Goal: Information Seeking & Learning: Learn about a topic

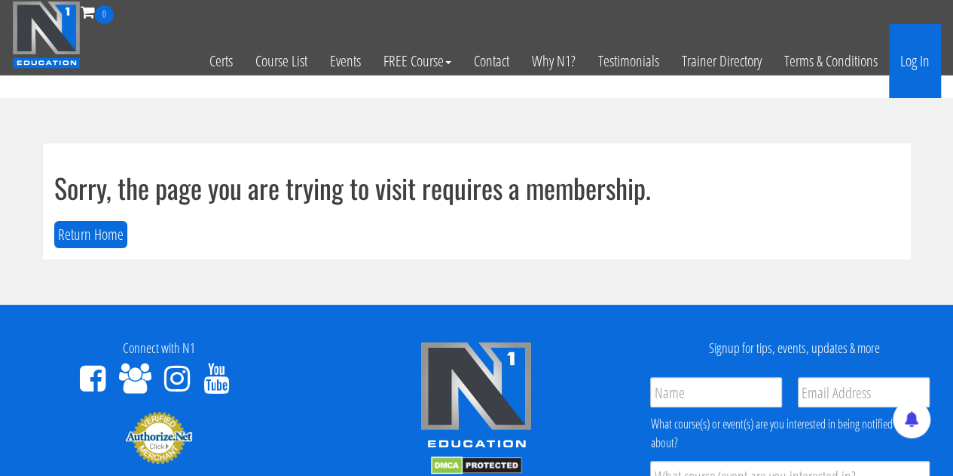
click at [918, 61] on link "Log In" at bounding box center [915, 61] width 52 height 74
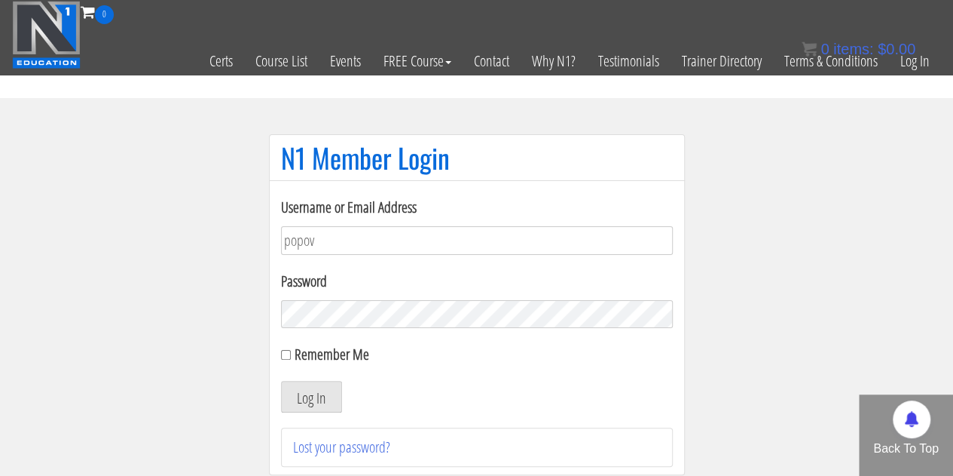
type input "[EMAIL_ADDRESS][DOMAIN_NAME]"
click at [283, 348] on div "Remember Me" at bounding box center [477, 354] width 392 height 23
click at [284, 353] on input "Remember Me" at bounding box center [286, 355] width 10 height 10
checkbox input "true"
click at [306, 388] on button "Log In" at bounding box center [311, 397] width 61 height 32
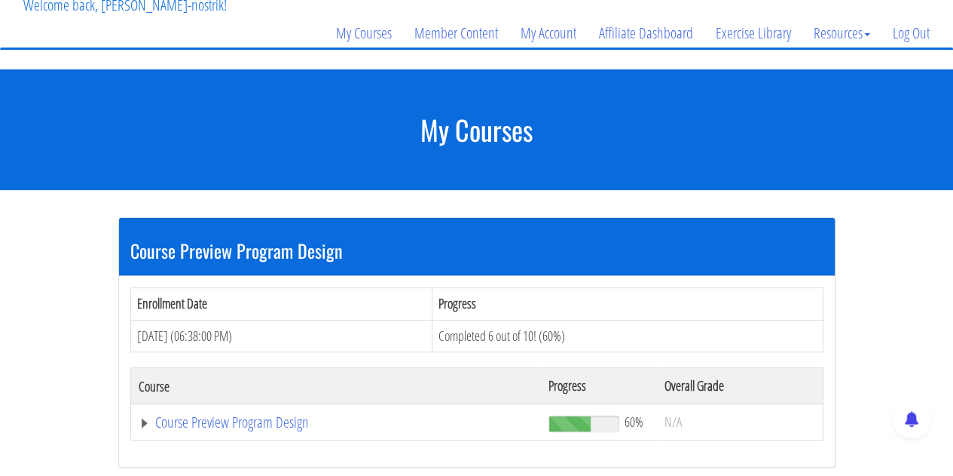
scroll to position [226, 0]
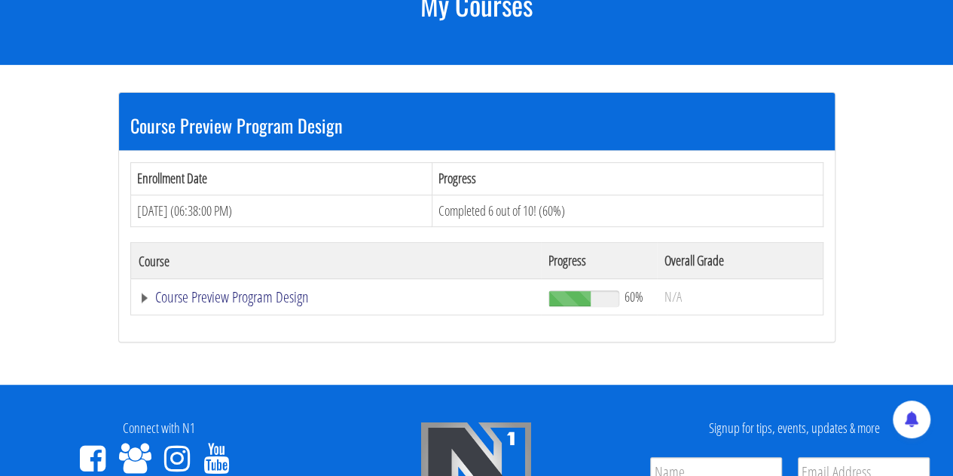
click at [273, 304] on link "Course Preview Program Design" at bounding box center [336, 296] width 395 height 15
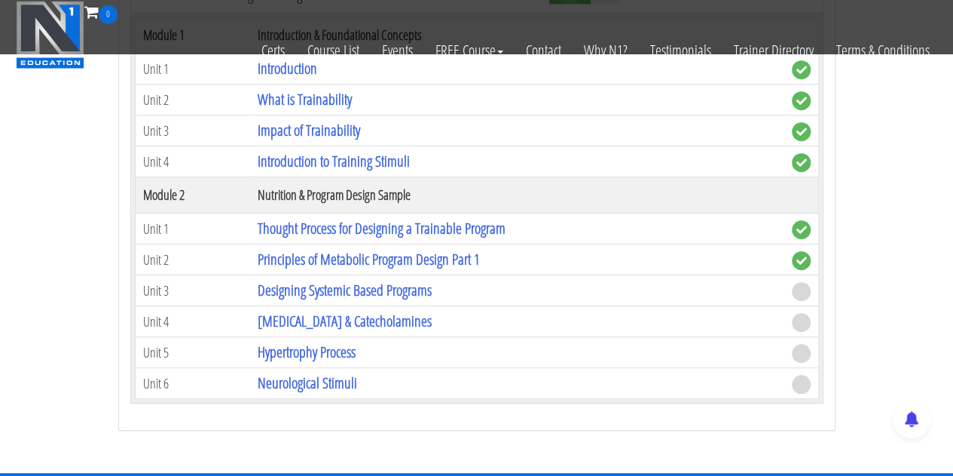
scroll to position [452, 0]
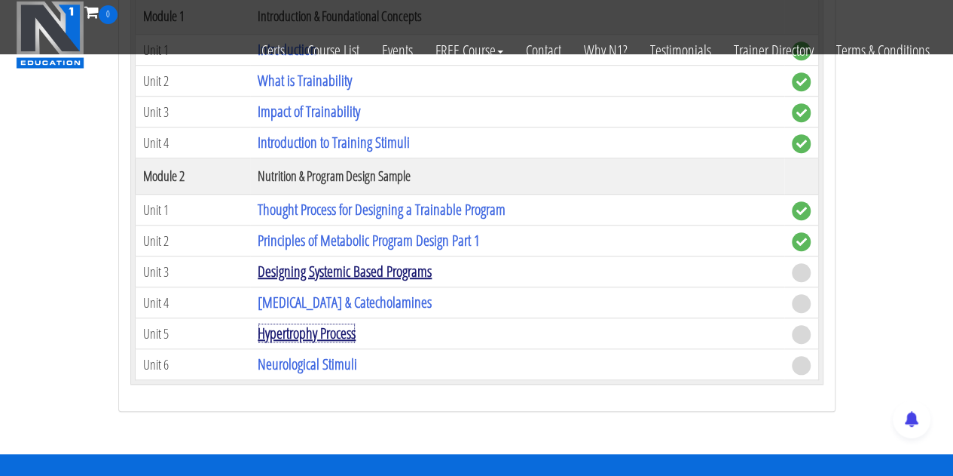
drag, startPoint x: 357, startPoint y: 335, endPoint x: 391, endPoint y: 277, distance: 67.9
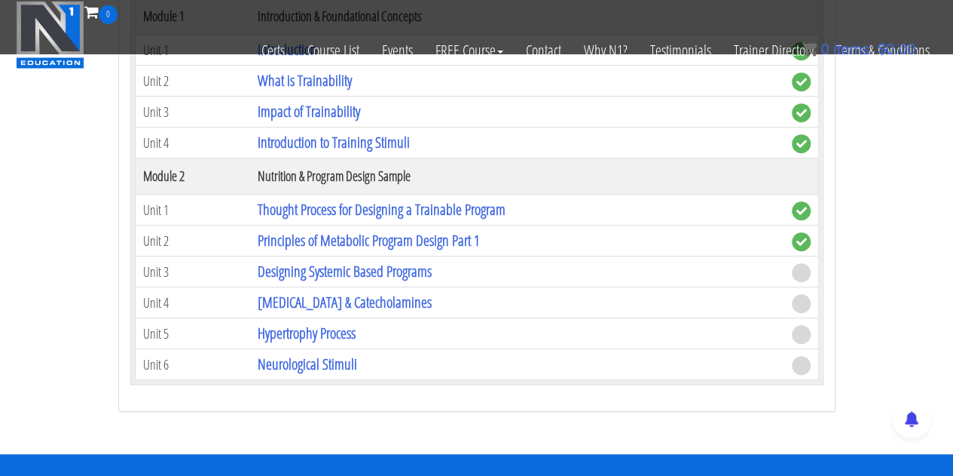
drag, startPoint x: 391, startPoint y: 277, endPoint x: 879, endPoint y: 209, distance: 493.0
click at [879, 209] on section "Course Preview Program Design Enrollment Date Progress Oct 06, 2025 (06:38:00 P…" at bounding box center [476, 99] width 953 height 711
click at [333, 231] on link "Principles of Metabolic Program Design Part 1" at bounding box center [369, 240] width 222 height 20
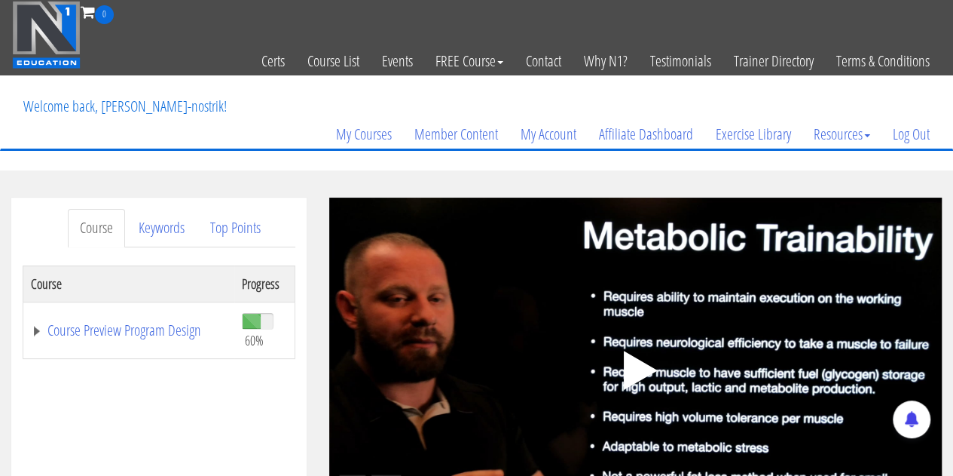
scroll to position [226, 0]
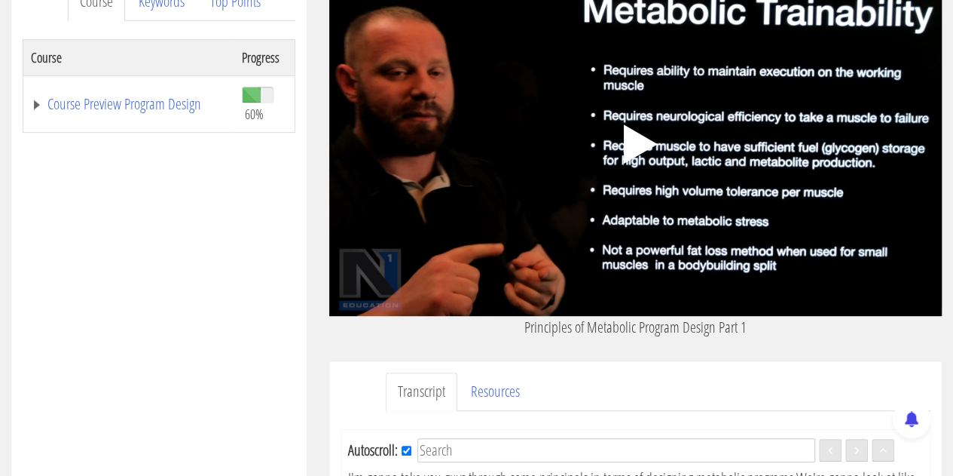
click at [638, 147] on polygon at bounding box center [641, 143] width 34 height 39
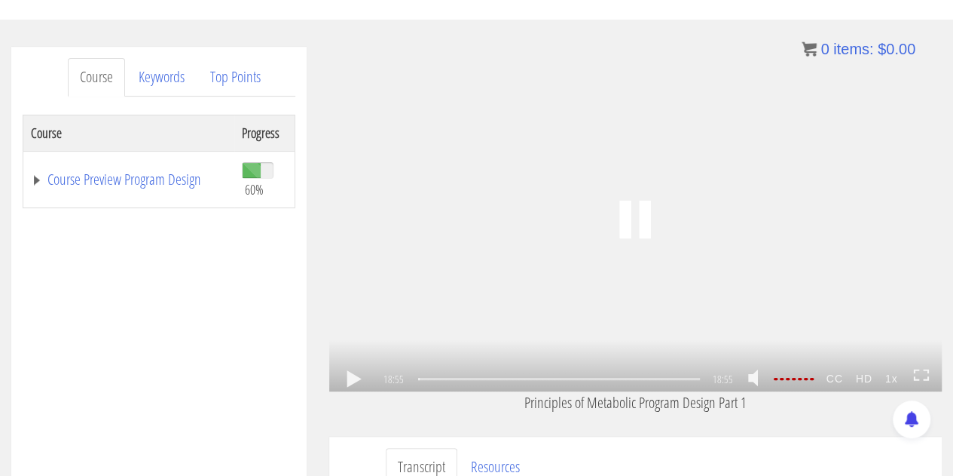
scroll to position [3562, 0]
click at [915, 373] on icon at bounding box center [921, 375] width 17 height 13
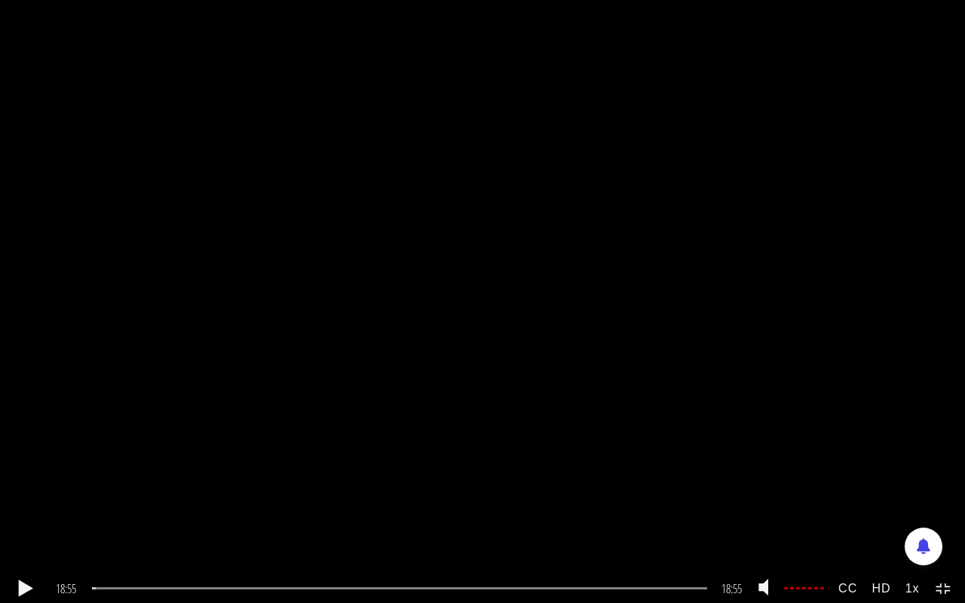
click at [33, 475] on link at bounding box center [26, 589] width 26 height 0
click at [14, 475] on link at bounding box center [26, 589] width 26 height 0
click at [255, 475] on div "04:57" at bounding box center [399, 588] width 614 height 2
click at [276, 475] on div "05:35" at bounding box center [399, 588] width 614 height 2
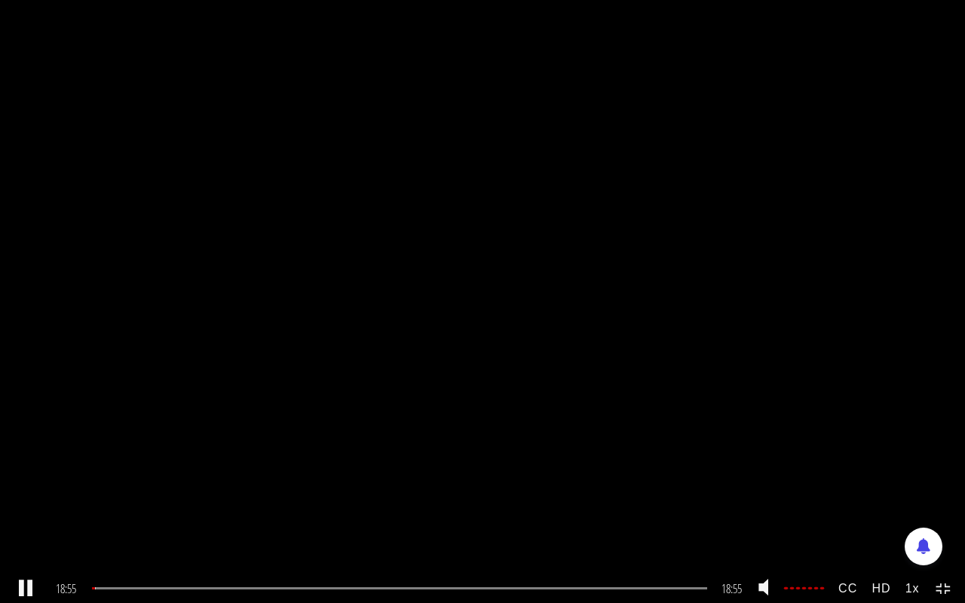
click at [944, 475] on icon at bounding box center [943, 589] width 17 height 13
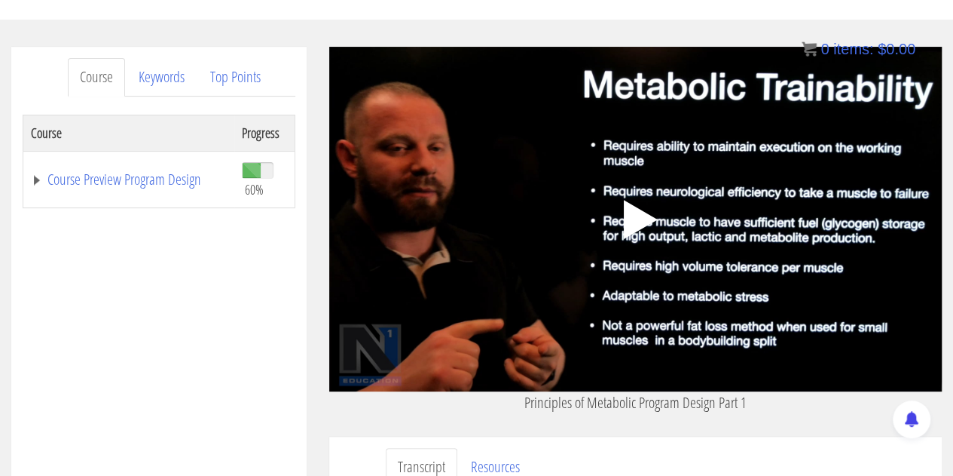
click at [643, 219] on polygon at bounding box center [641, 219] width 34 height 39
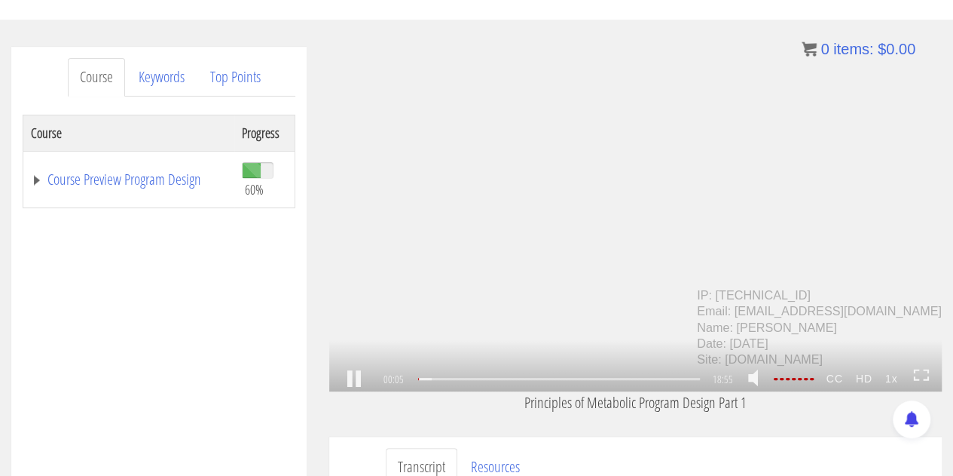
click at [924, 372] on icon at bounding box center [921, 375] width 17 height 13
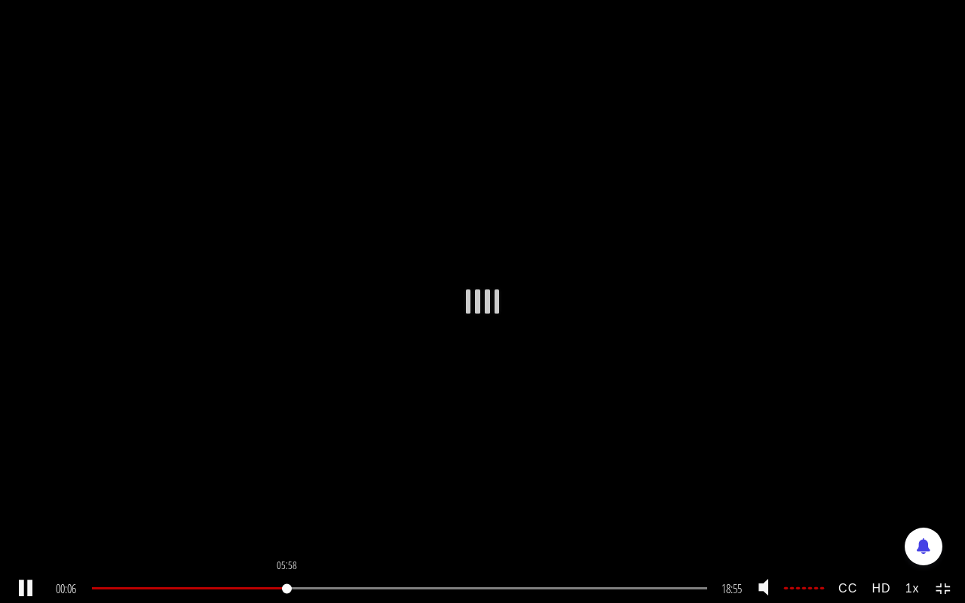
click at [288, 475] on div "05:58" at bounding box center [399, 588] width 614 height 2
click at [458, 475] on div "11:12" at bounding box center [399, 588] width 614 height 2
click at [606, 475] on div "15:41" at bounding box center [399, 588] width 614 height 2
click at [690, 475] on div "18:19" at bounding box center [399, 588] width 614 height 2
click at [945, 475] on icon at bounding box center [943, 589] width 17 height 13
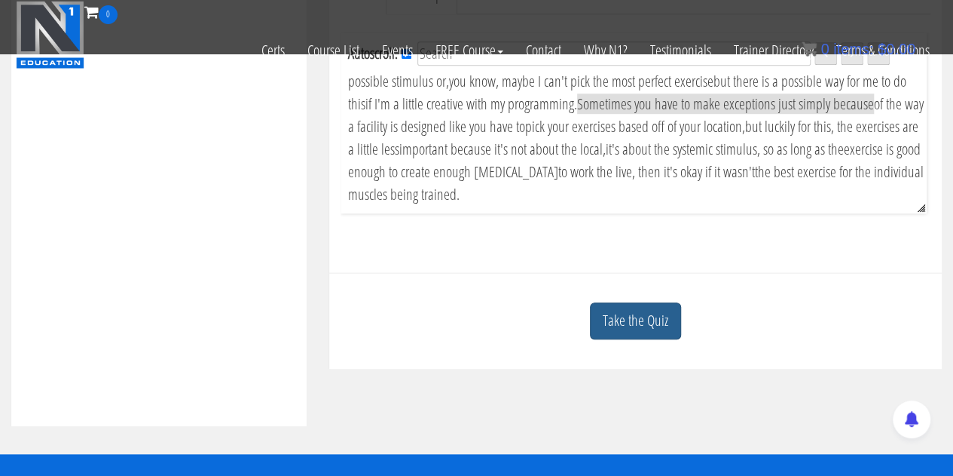
scroll to position [3492, 0]
click at [624, 338] on link "Take the Quiz" at bounding box center [635, 320] width 91 height 37
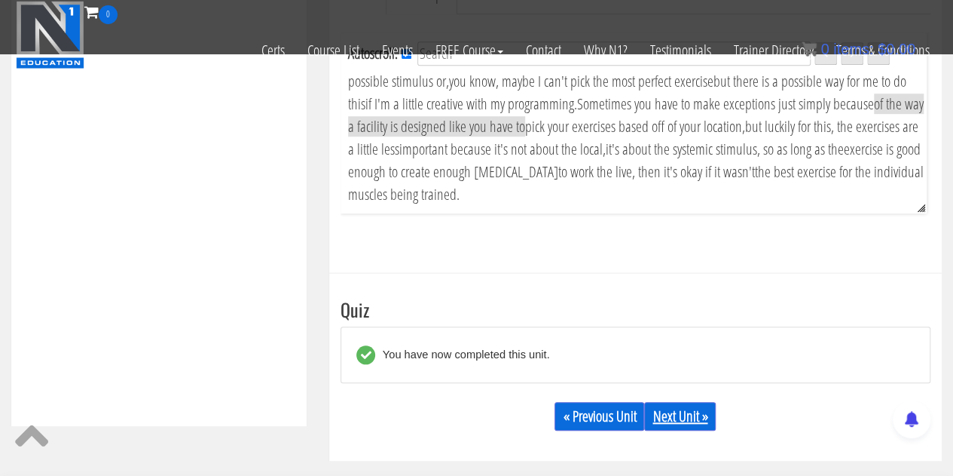
click at [665, 427] on link "Next Unit »" at bounding box center [680, 416] width 72 height 29
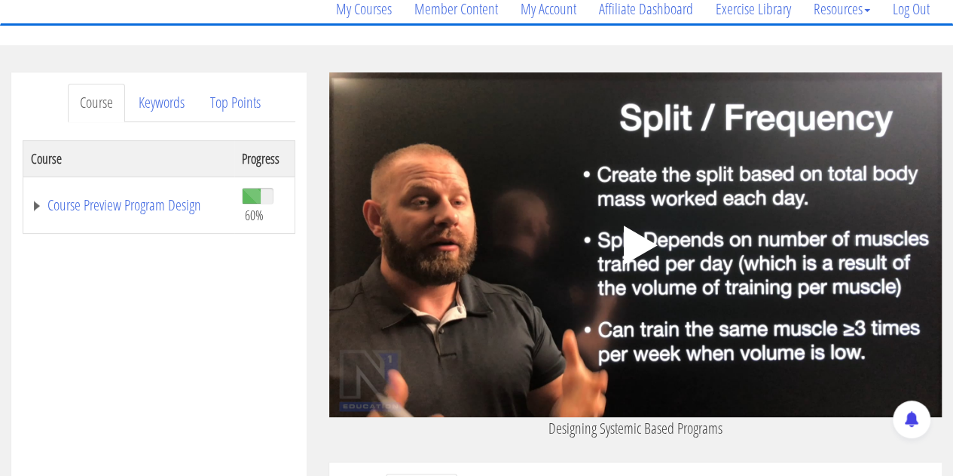
scroll to position [226, 0]
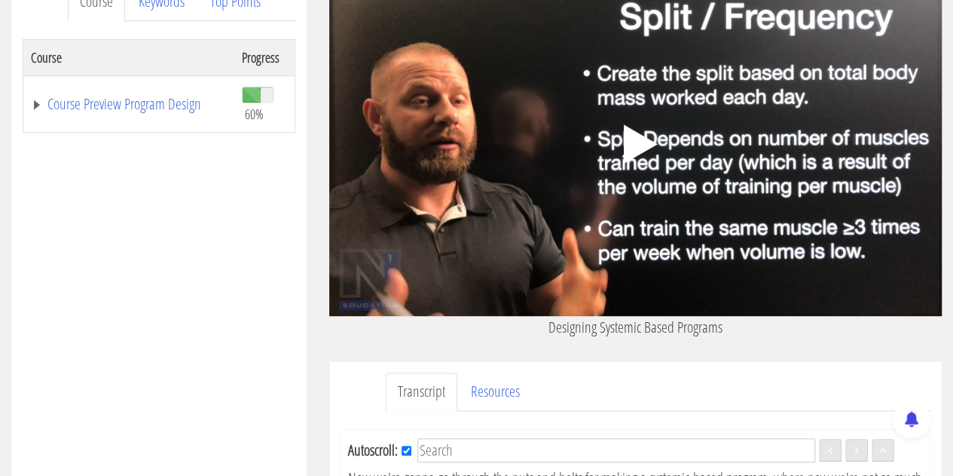
click at [636, 159] on icon ".fp-color-play{opacity:0.65;}.controlbutton{fill:#fff;}" at bounding box center [635, 143] width 95 height 95
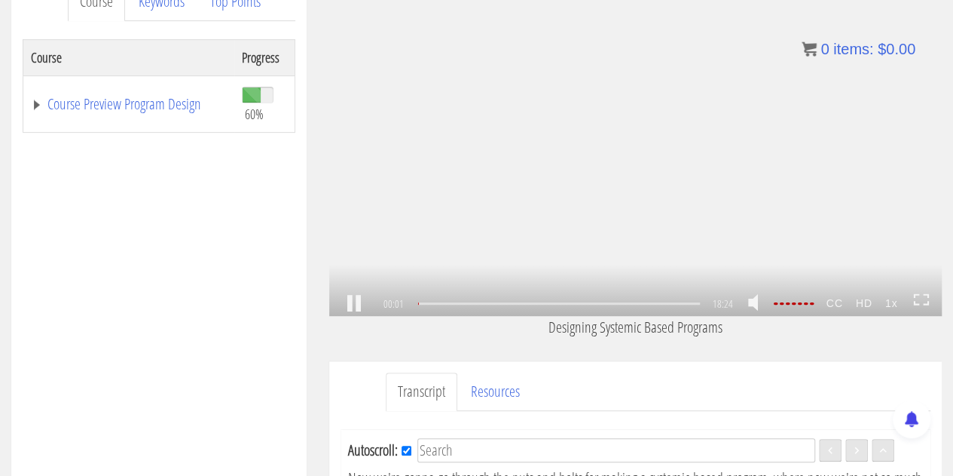
click at [918, 299] on icon at bounding box center [921, 299] width 17 height 13
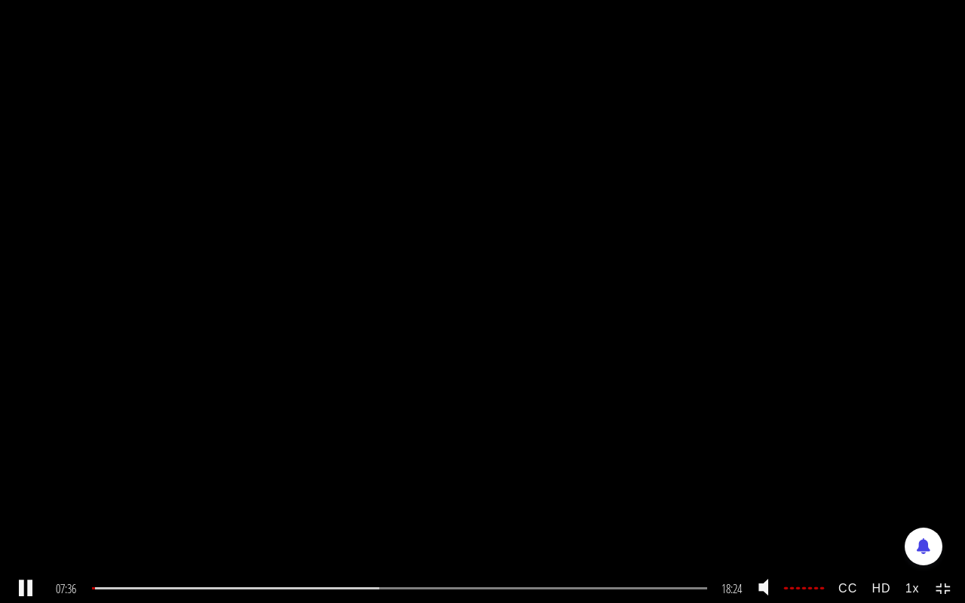
click at [363, 475] on div ".a{fill:#000;opacity:0.65;}.b{fill:#fff;opacity:1.0;} .fp-color-play{opacity:0.…" at bounding box center [482, 301] width 965 height 603
click at [342, 475] on div "07:25" at bounding box center [399, 588] width 614 height 2
click at [276, 475] on div at bounding box center [237, 588] width 290 height 2
click at [298, 475] on div at bounding box center [237, 588] width 290 height 2
click at [314, 475] on div at bounding box center [237, 588] width 290 height 2
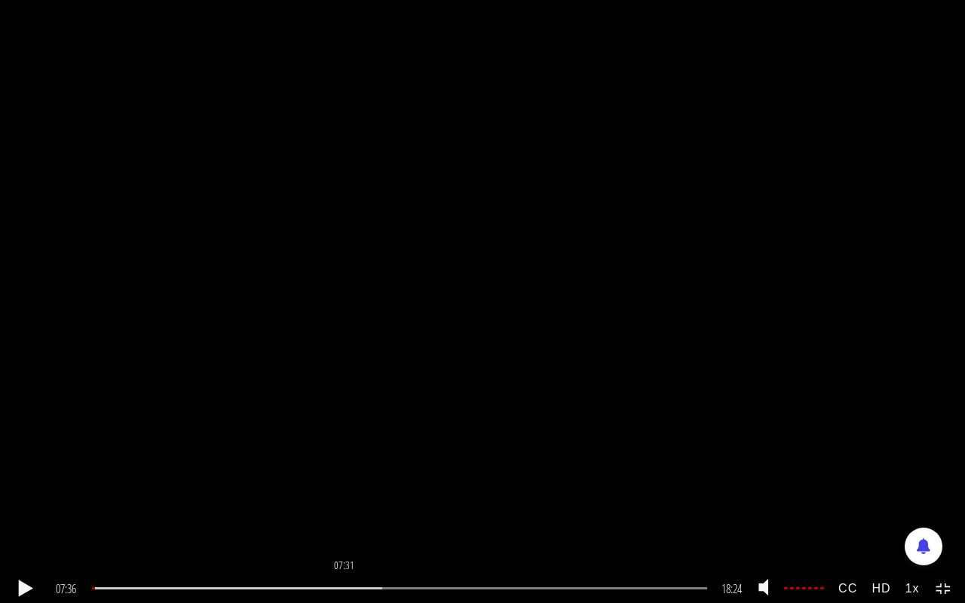
click at [345, 475] on div "07:31" at bounding box center [399, 588] width 614 height 2
click at [295, 475] on div at bounding box center [237, 588] width 290 height 2
click at [133, 475] on div "01:12" at bounding box center [399, 588] width 614 height 2
drag, startPoint x: 99, startPoint y: 588, endPoint x: 214, endPoint y: 576, distance: 115.2
click at [214, 475] on div "03:35" at bounding box center [399, 588] width 614 height 2
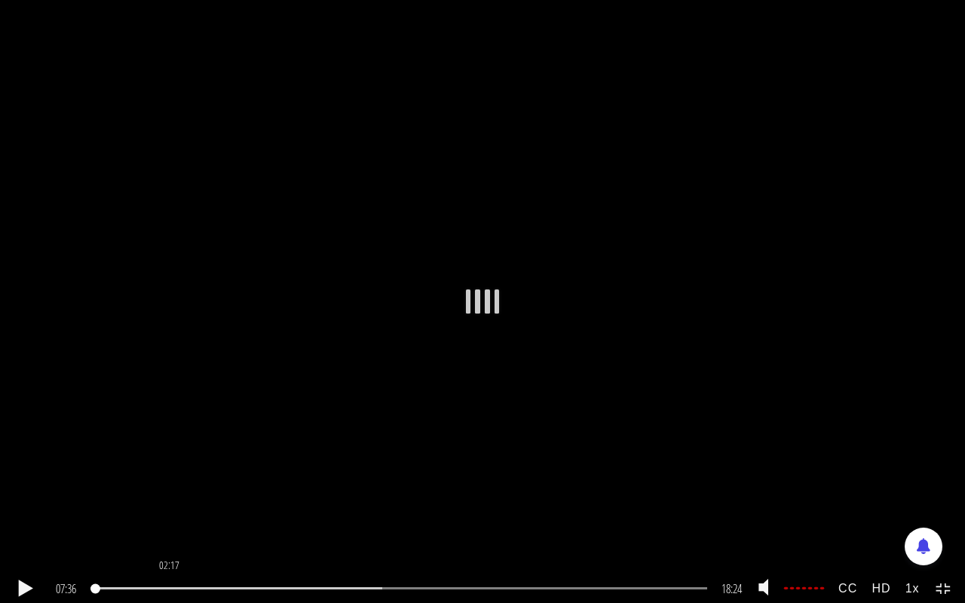
drag, startPoint x: 96, startPoint y: 589, endPoint x: 170, endPoint y: 586, distance: 73.9
click at [170, 475] on div "02:17" at bounding box center [399, 588] width 614 height 2
click at [147, 475] on div "01:35" at bounding box center [399, 588] width 614 height 2
click at [112, 475] on div at bounding box center [107, 588] width 30 height 2
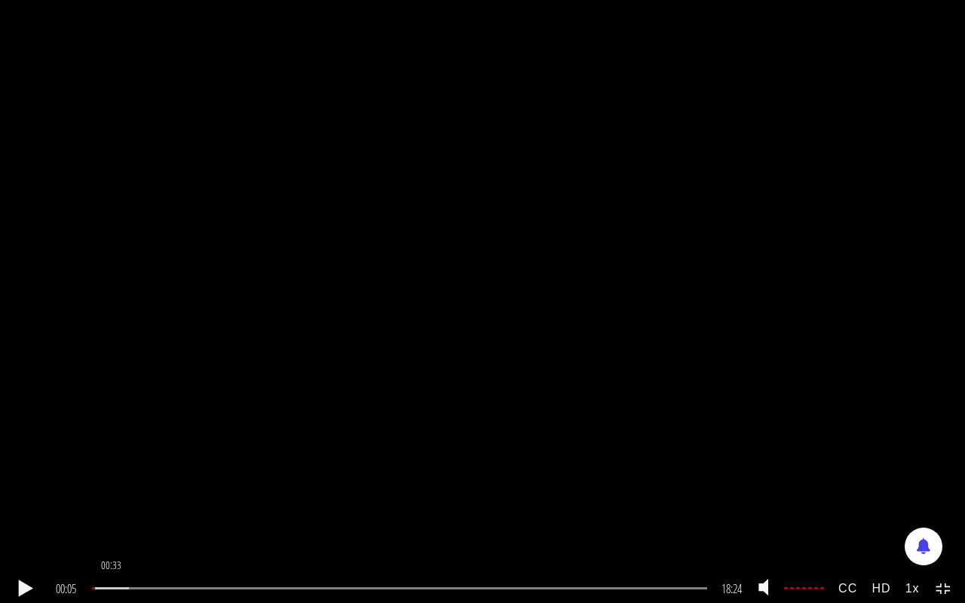
click at [112, 475] on div at bounding box center [110, 588] width 37 height 2
click at [142, 475] on div "01:07" at bounding box center [399, 588] width 614 height 2
click at [160, 475] on div "01:58" at bounding box center [399, 588] width 614 height 2
click at [935, 475] on icon at bounding box center [943, 589] width 17 height 13
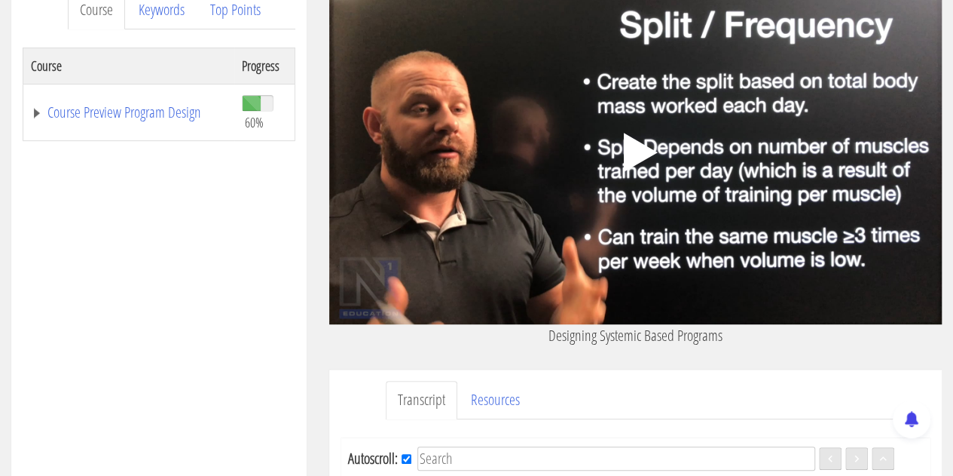
click at [633, 151] on polygon at bounding box center [641, 152] width 34 height 39
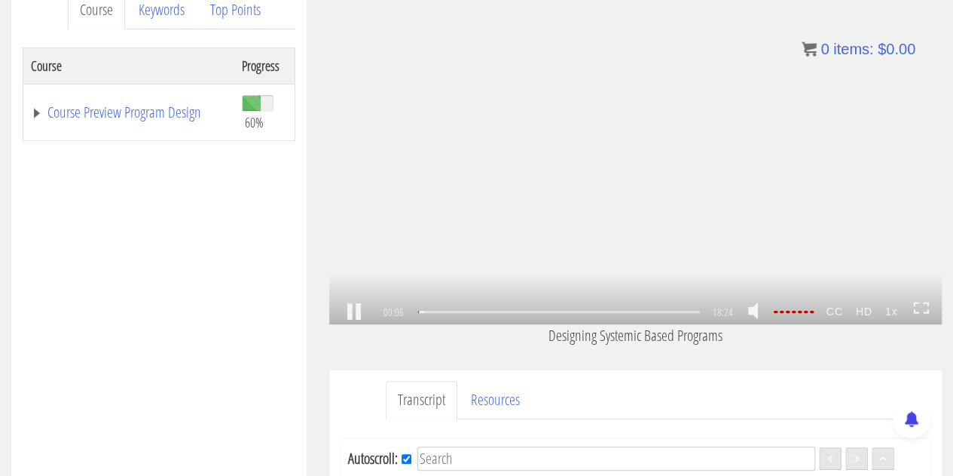
drag, startPoint x: 924, startPoint y: 304, endPoint x: 924, endPoint y: 396, distance: 91.2
click at [924, 304] on icon at bounding box center [921, 307] width 17 height 13
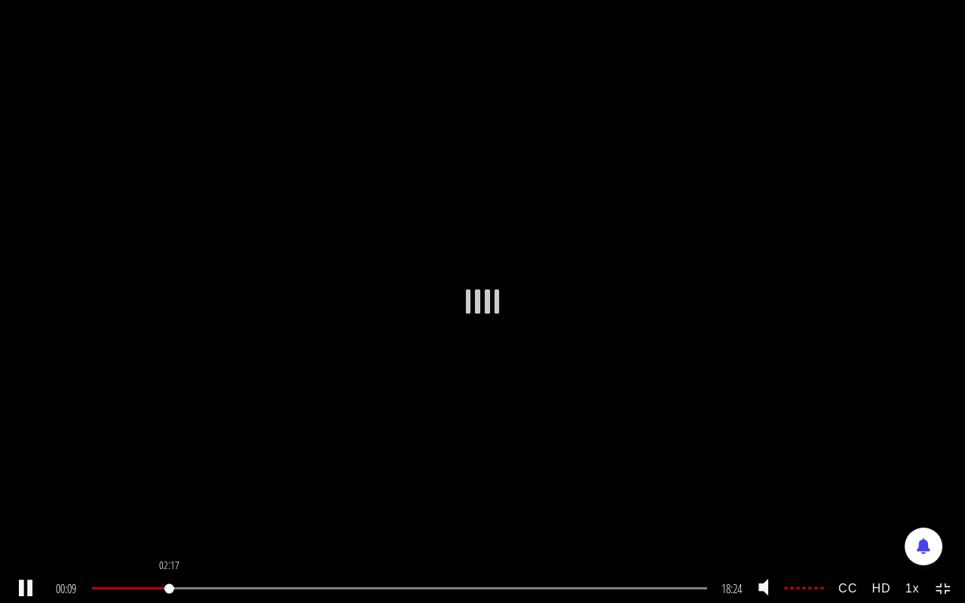
click at [170, 475] on div "02:17" at bounding box center [399, 588] width 614 height 2
click at [154, 475] on div "01:47" at bounding box center [399, 588] width 614 height 2
click at [131, 475] on div "01:07" at bounding box center [399, 588] width 614 height 2
click at [124, 475] on div "00:55" at bounding box center [399, 588] width 614 height 2
click at [347, 475] on div "07:33" at bounding box center [399, 588] width 614 height 2
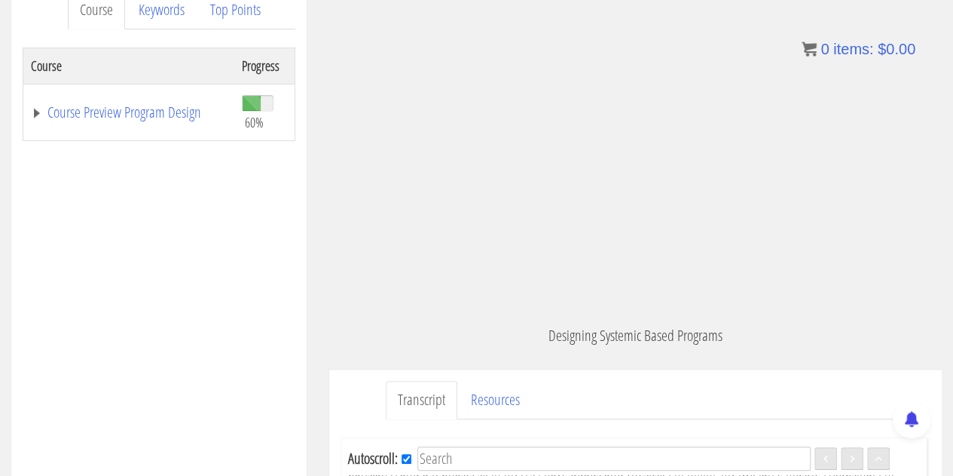
scroll to position [2031, 0]
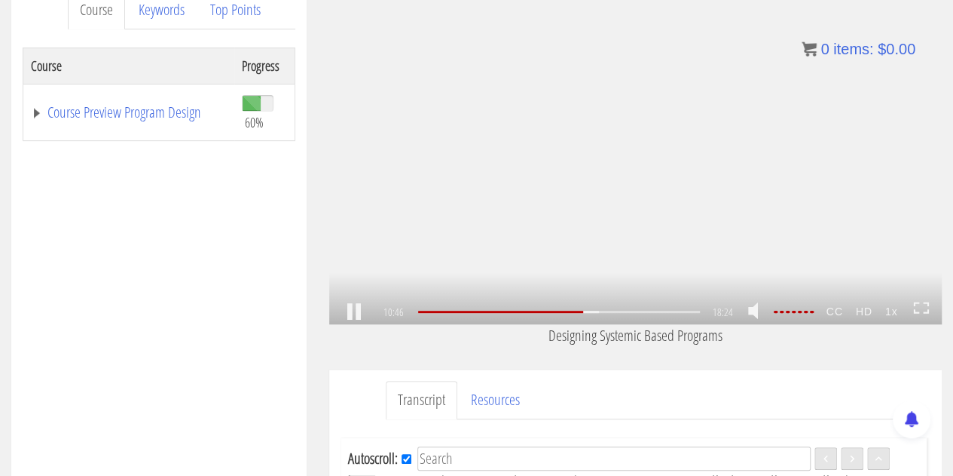
click at [932, 301] on div "10:46 07:41 18:24 07:39 CC HD 1x" at bounding box center [635, 312] width 613 height 26
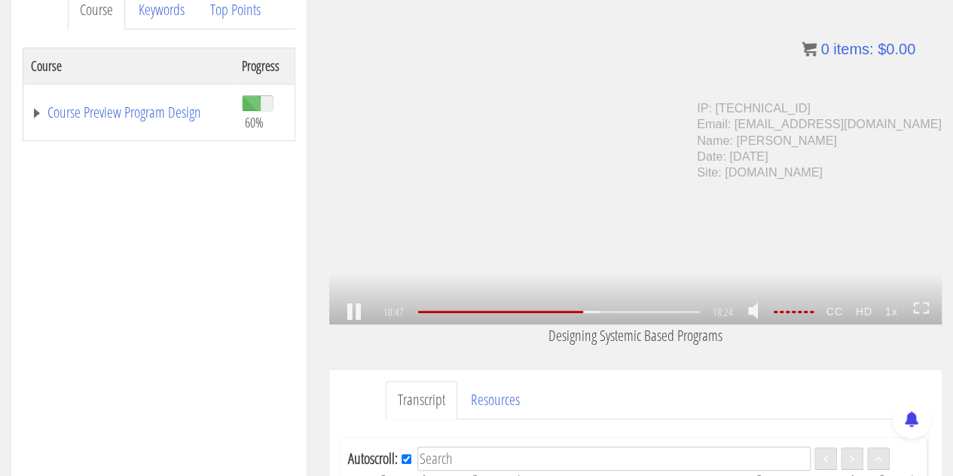
click at [921, 311] on icon at bounding box center [921, 307] width 17 height 13
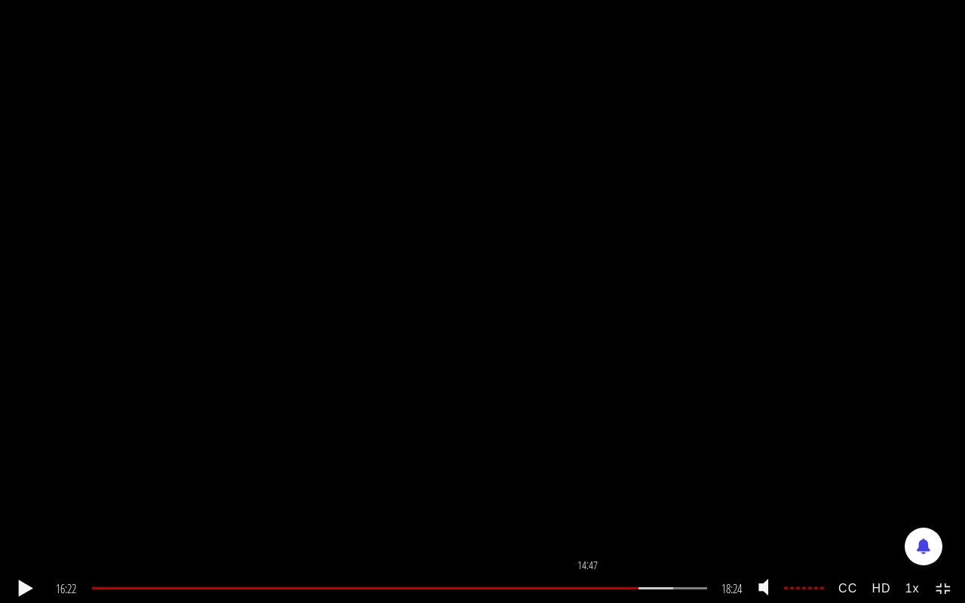
click at [589, 475] on div "14:47" at bounding box center [399, 588] width 614 height 2
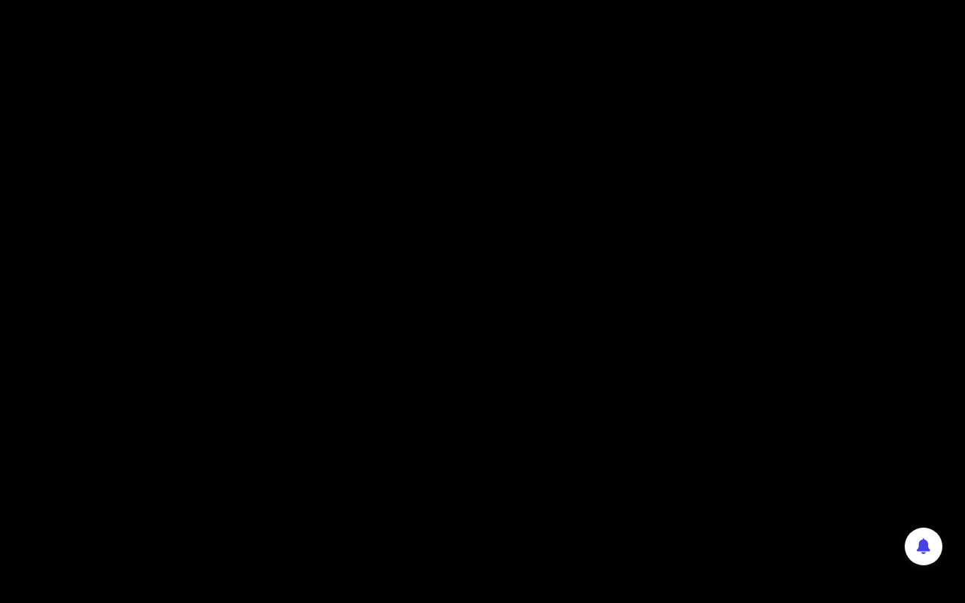
click at [612, 455] on div ".a{fill:#000;opacity:0.65;}.b{fill:#fff;opacity:1.0;} .fp-color-play{opacity:0.…" at bounding box center [482, 301] width 965 height 603
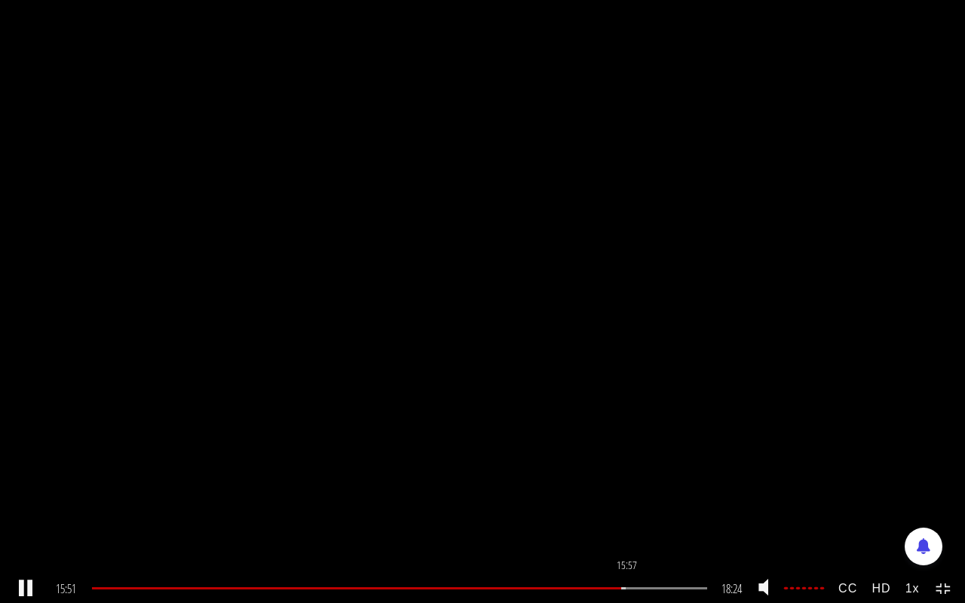
click at [628, 475] on div "15:57" at bounding box center [399, 588] width 614 height 2
click at [665, 475] on div "17:04" at bounding box center [399, 588] width 614 height 2
click at [693, 475] on div "17:55" at bounding box center [399, 588] width 614 height 2
click at [13, 475] on link at bounding box center [26, 589] width 26 height 0
click at [942, 475] on icon at bounding box center [943, 589] width 17 height 13
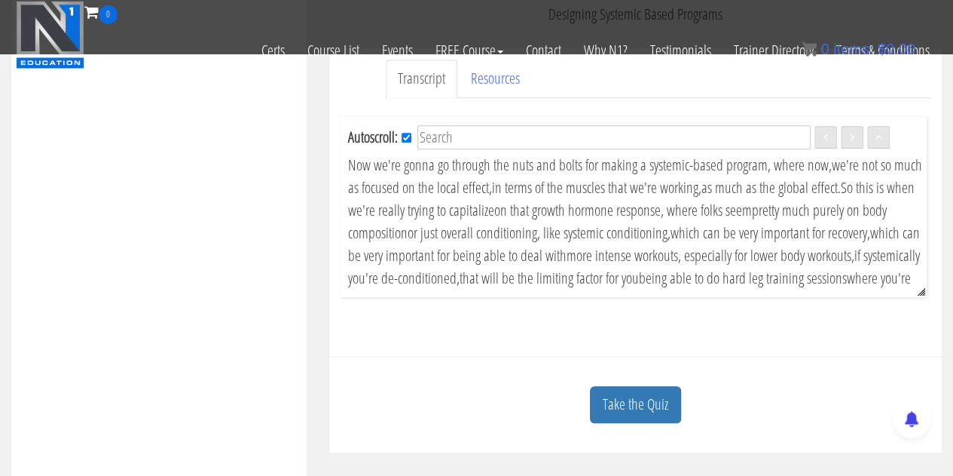
scroll to position [519, 0]
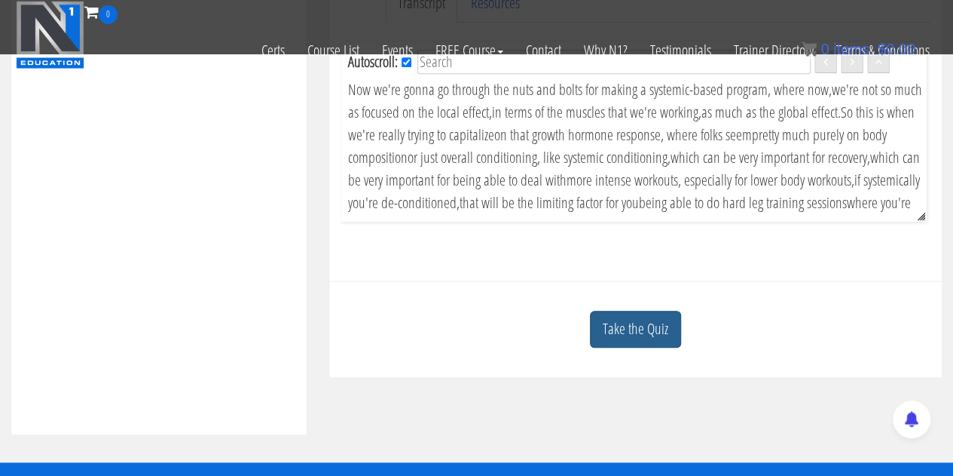
click at [635, 334] on link "Take the Quiz" at bounding box center [635, 328] width 91 height 37
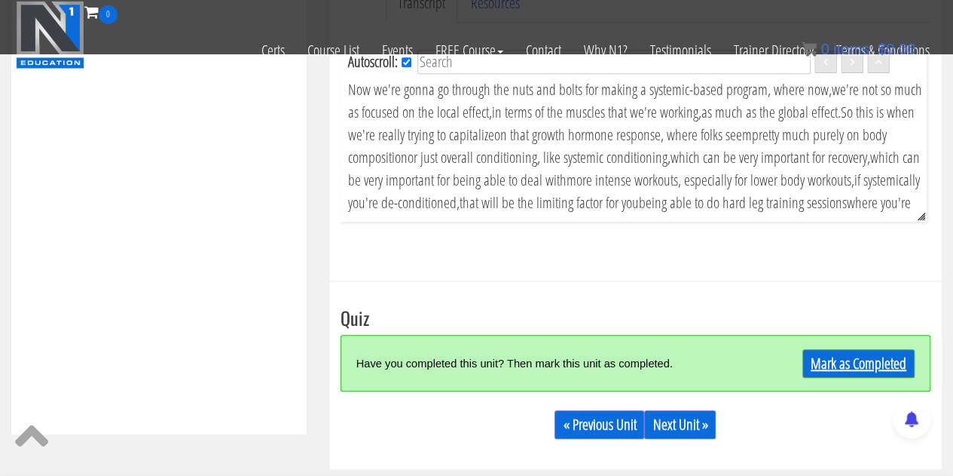
click at [844, 373] on link "Mark as Completed" at bounding box center [859, 363] width 112 height 29
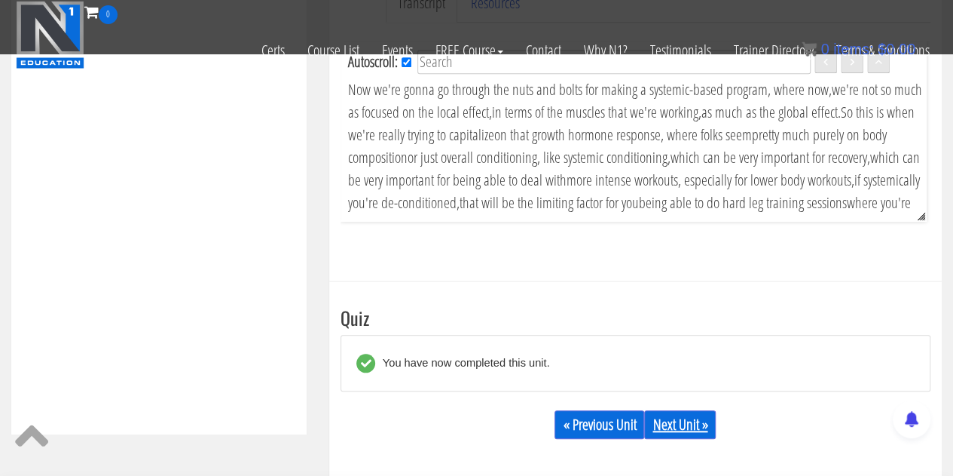
click at [696, 439] on link "Next Unit »" at bounding box center [680, 424] width 72 height 29
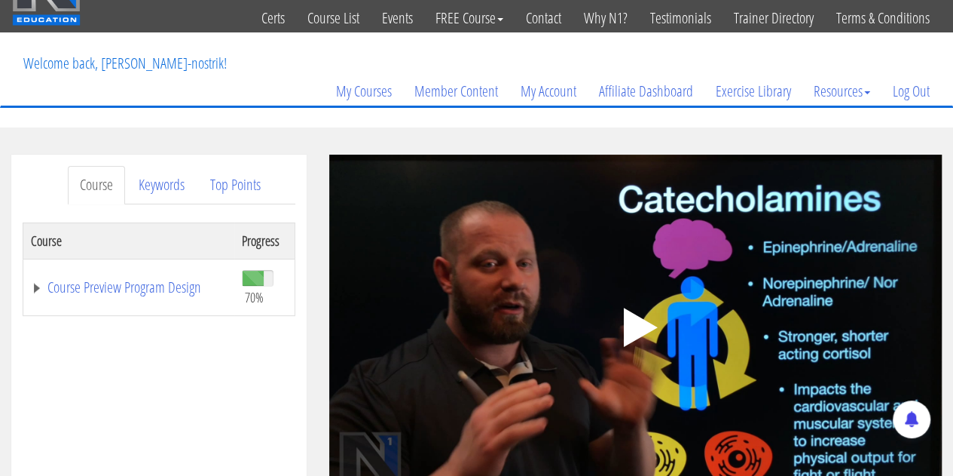
scroll to position [75, 0]
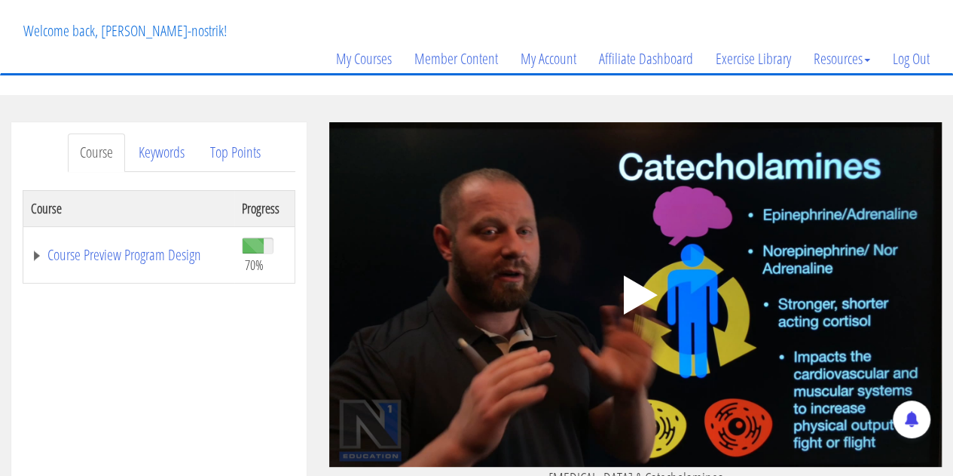
click at [615, 295] on icon ".fp-color-play{opacity:0.65;}.controlbutton{fill:#fff;}" at bounding box center [635, 294] width 95 height 95
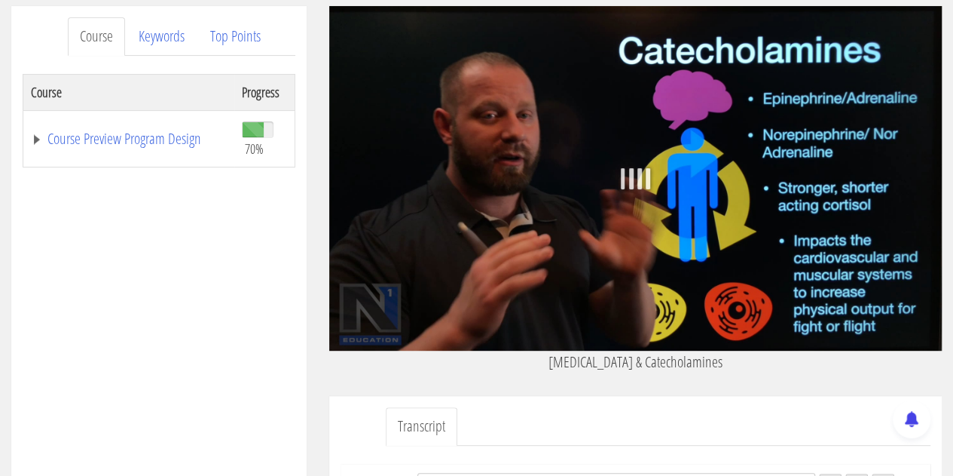
scroll to position [226, 0]
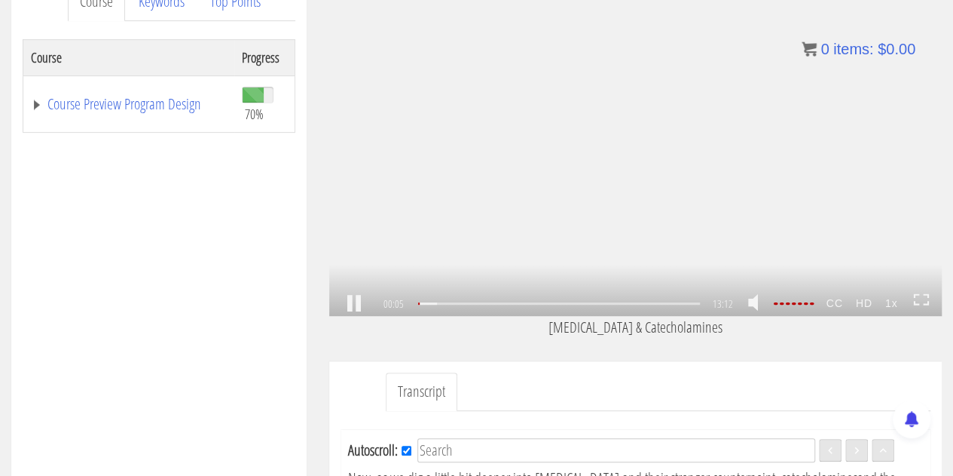
click at [920, 301] on icon at bounding box center [921, 299] width 17 height 13
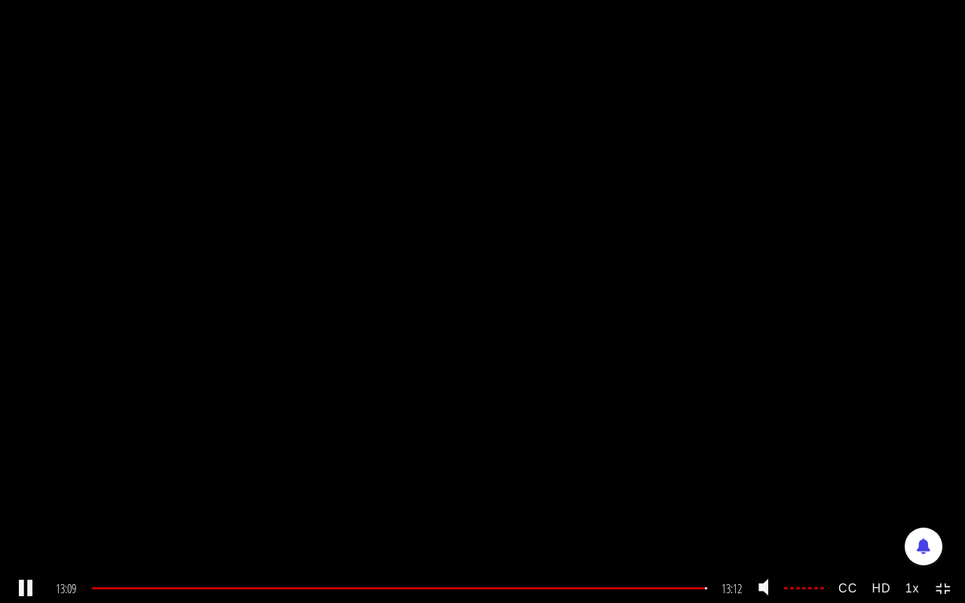
click at [942, 475] on div "13:09 13:12 00:03 CC HD 1x" at bounding box center [482, 588] width 965 height 29
click at [933, 475] on div "13:12 13:12 00:00 CC HD 1x" at bounding box center [482, 588] width 965 height 29
click at [939, 475] on icon at bounding box center [943, 589] width 17 height 13
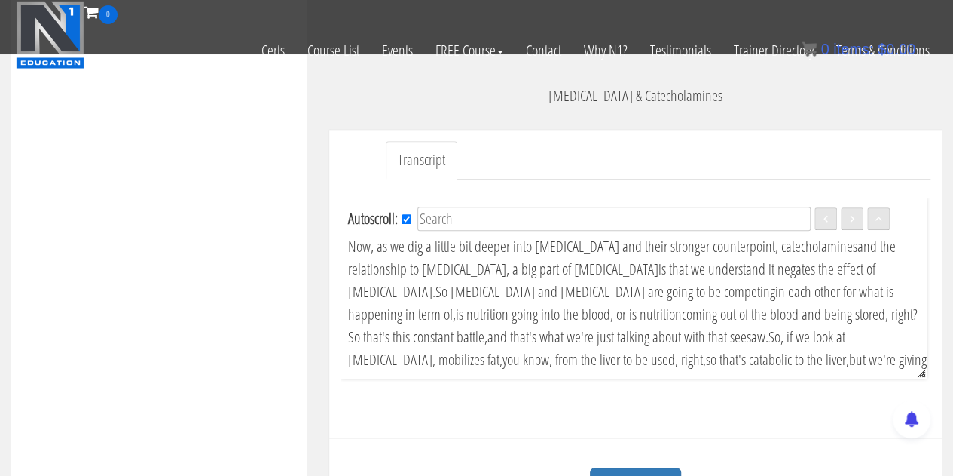
scroll to position [528, 0]
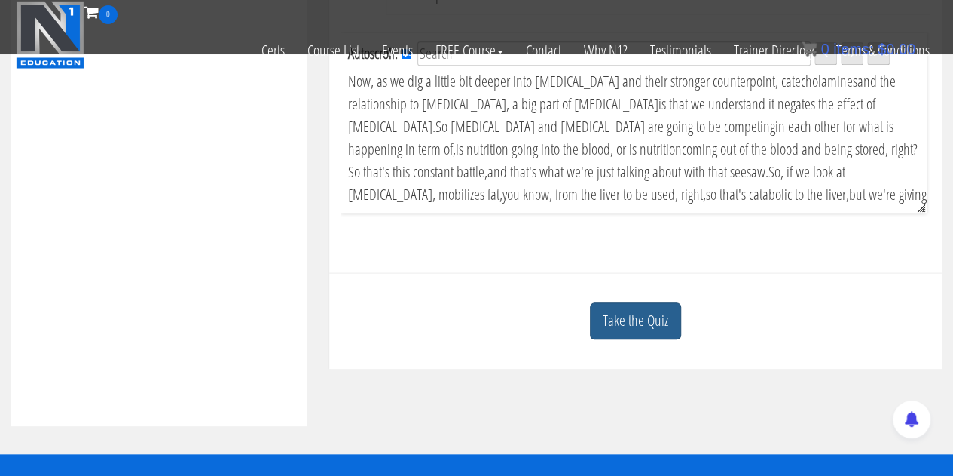
drag, startPoint x: 638, startPoint y: 311, endPoint x: 635, endPoint y: 322, distance: 11.0
click at [636, 314] on div "Take the Quiz" at bounding box center [636, 320] width 590 height 73
click at [635, 326] on link "Take the Quiz" at bounding box center [635, 320] width 91 height 37
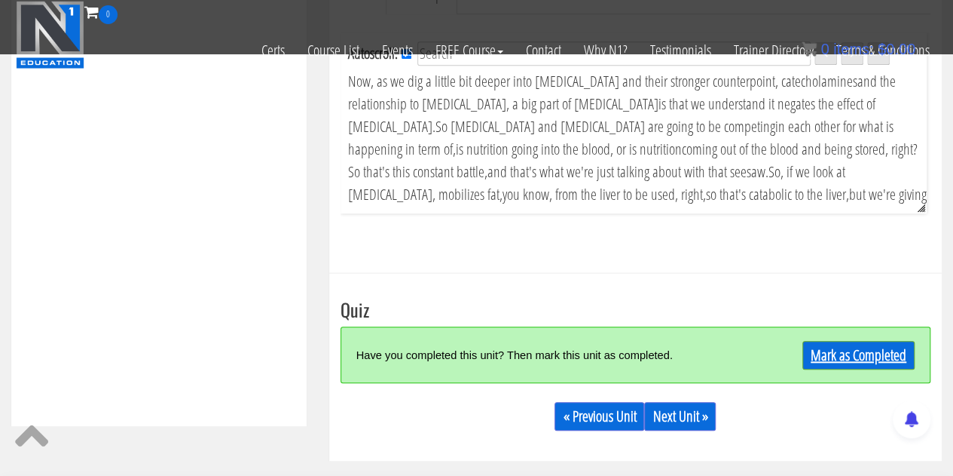
click at [910, 356] on link "Mark as Completed" at bounding box center [859, 355] width 112 height 29
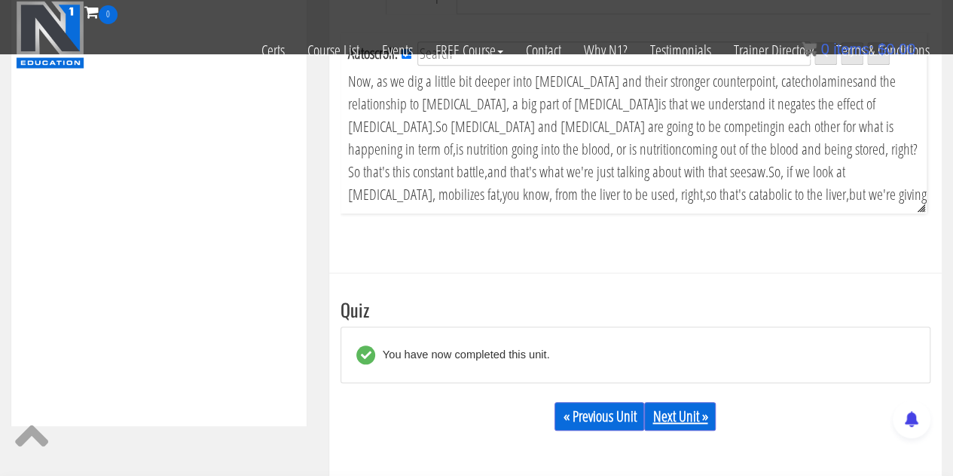
click at [668, 423] on link "Next Unit »" at bounding box center [680, 416] width 72 height 29
drag, startPoint x: 668, startPoint y: 423, endPoint x: 206, endPoint y: 245, distance: 495.0
click at [206, 245] on div "Course Progress Course Preview Program Design 70% Module 1 Introduction & Found…" at bounding box center [159, 20] width 273 height 754
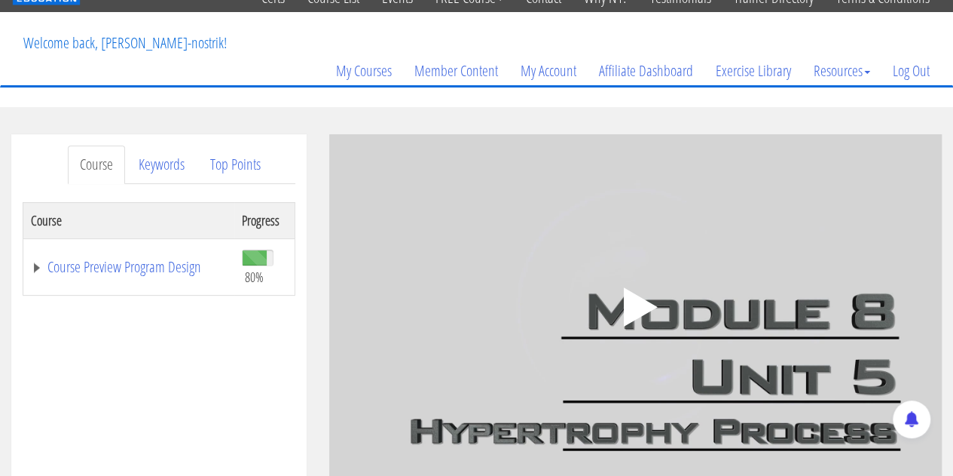
scroll to position [151, 0]
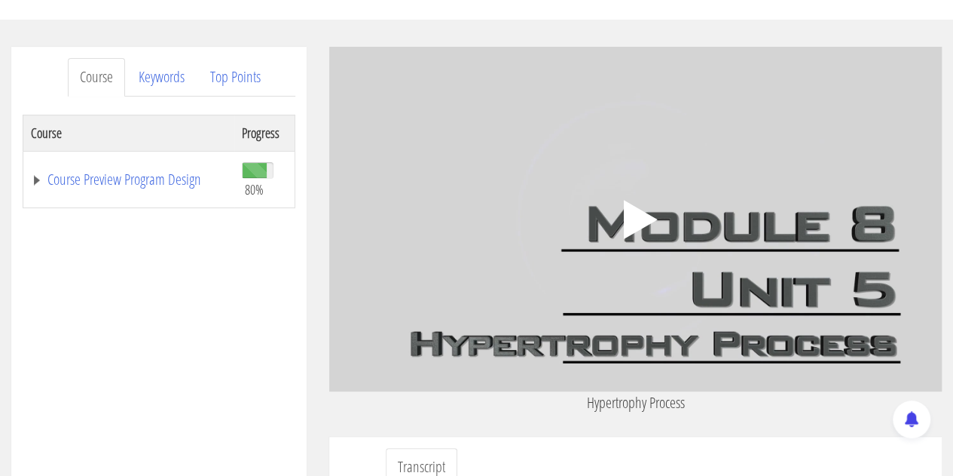
click at [612, 200] on icon ".fp-color-play{opacity:0.65;}.controlbutton{fill:#fff;}" at bounding box center [635, 219] width 95 height 95
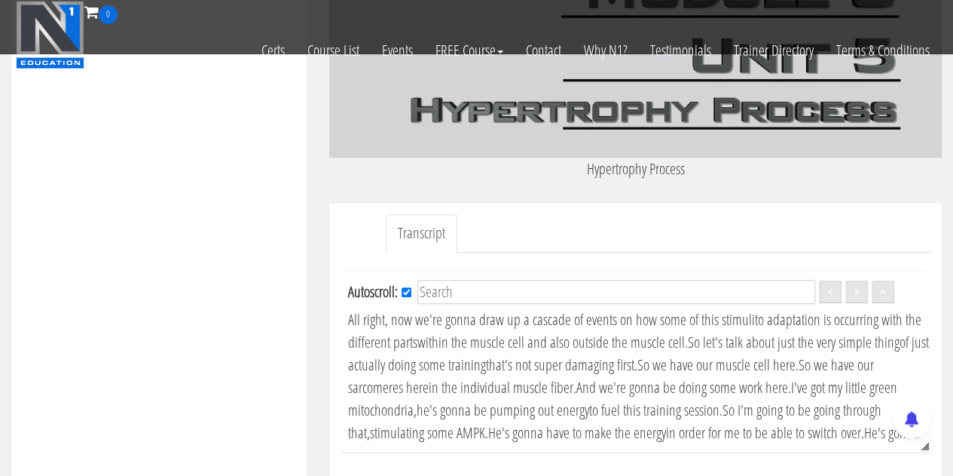
scroll to position [377, 0]
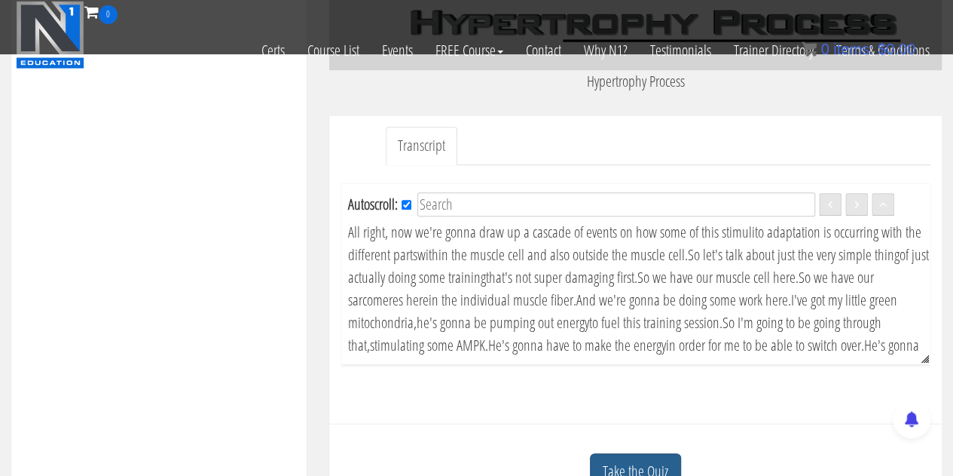
click at [651, 457] on link "Take the Quiz" at bounding box center [635, 471] width 91 height 37
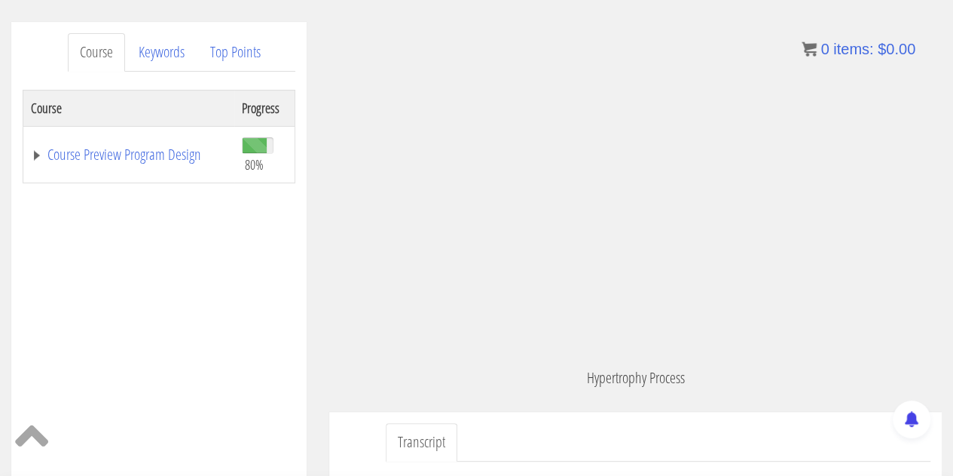
scroll to position [226, 0]
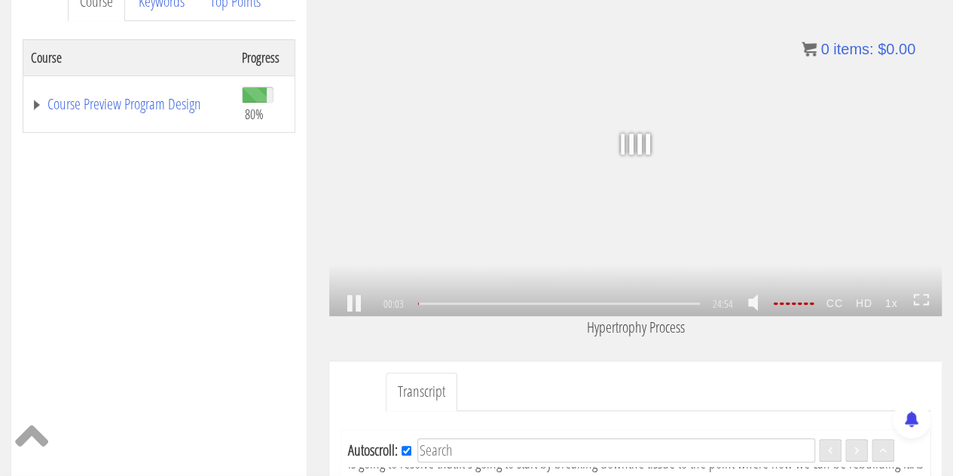
click at [920, 302] on icon at bounding box center [921, 299] width 17 height 13
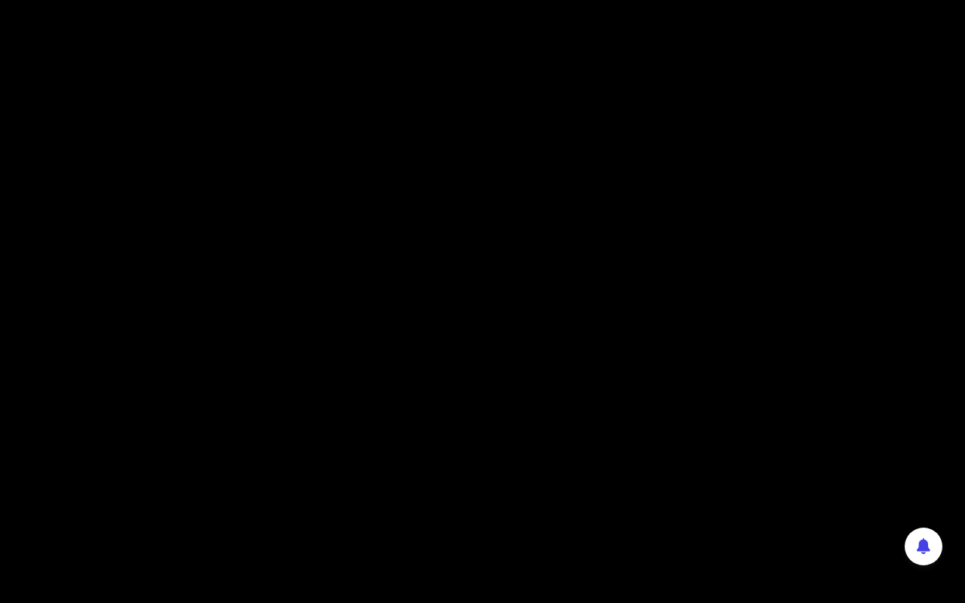
click at [502, 335] on div ".a{fill:#000;opacity:0.65;}.b{fill:#fff;opacity:1.0;} .fp-color-play{opacity:0.…" at bounding box center [482, 301] width 965 height 603
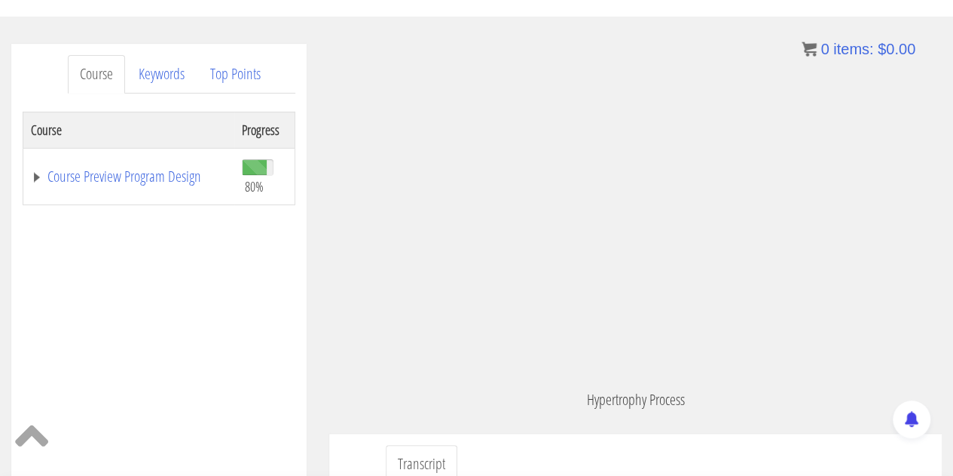
scroll to position [75, 0]
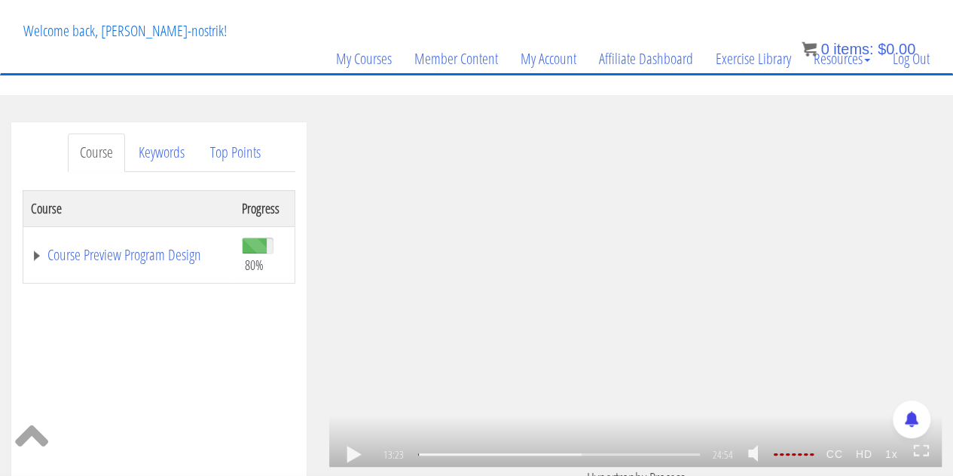
click at [509, 283] on div ".a{fill:#000;opacity:0.65;}.b{fill:#fff;opacity:1.0;} .fp-color-play{opacity:0.…" at bounding box center [635, 294] width 613 height 344
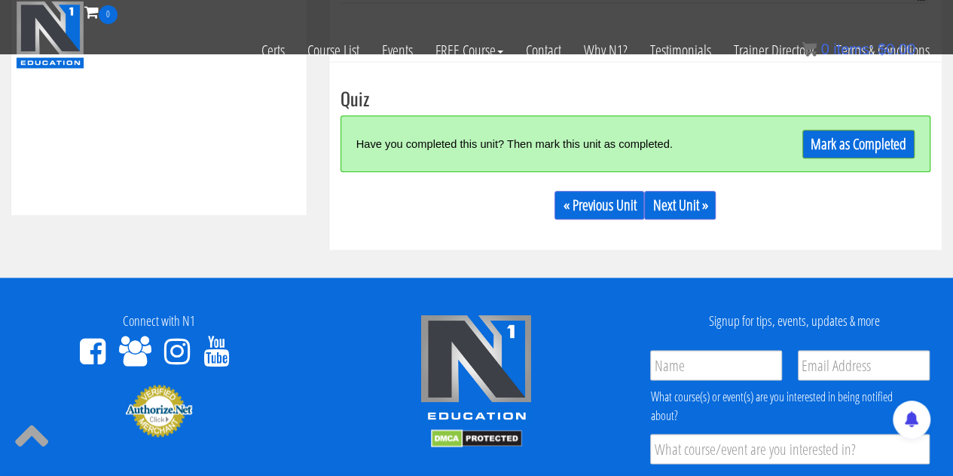
scroll to position [754, 0]
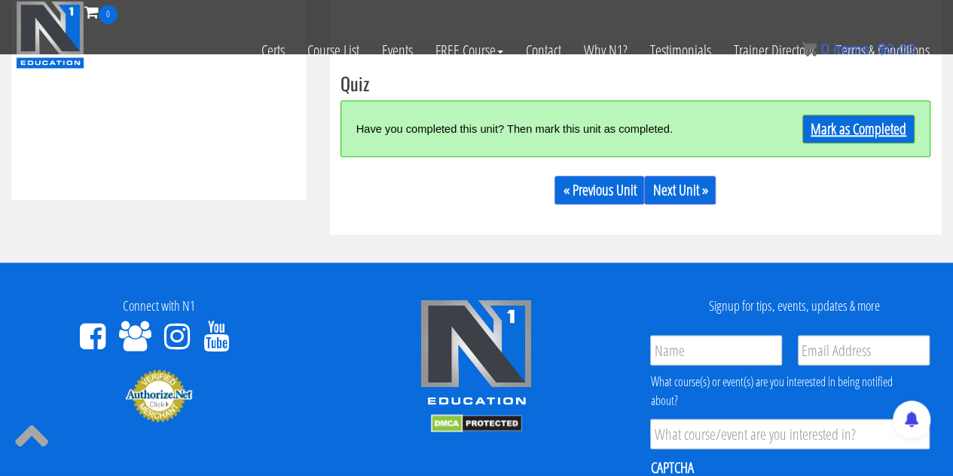
click at [840, 142] on link "Mark as Completed" at bounding box center [859, 129] width 112 height 29
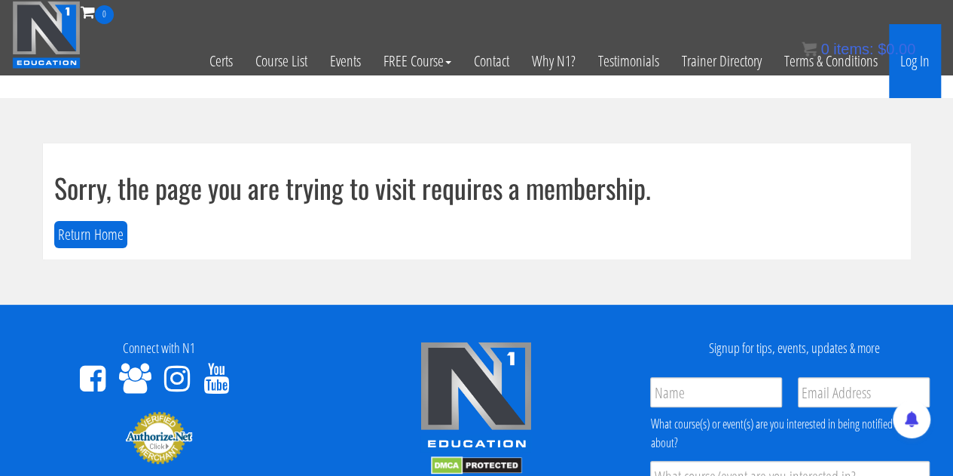
click at [919, 57] on link "Log In" at bounding box center [915, 61] width 52 height 74
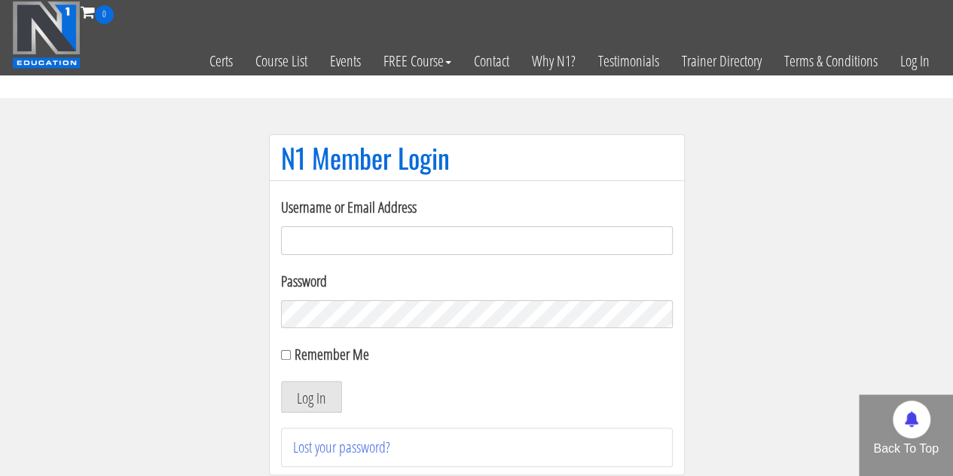
click at [401, 218] on div "Username or Email Address" at bounding box center [477, 225] width 392 height 59
click at [401, 228] on input "Username or Email Address" at bounding box center [477, 240] width 392 height 29
type input "[EMAIL_ADDRESS][DOMAIN_NAME]"
click at [393, 333] on form "Username or Email Address popovinvestmentsllc@gmail.com Password Remember Me Lo…" at bounding box center [477, 304] width 392 height 216
click at [321, 393] on button "Log In" at bounding box center [311, 397] width 61 height 32
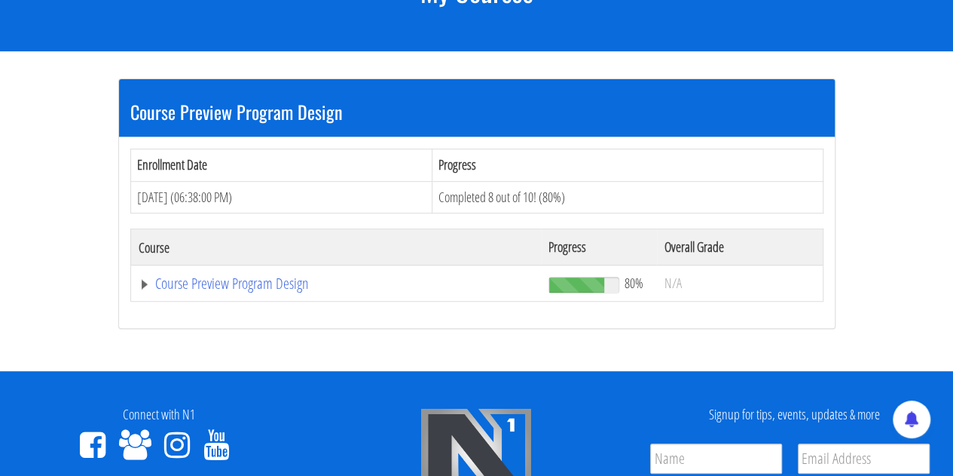
scroll to position [247, 0]
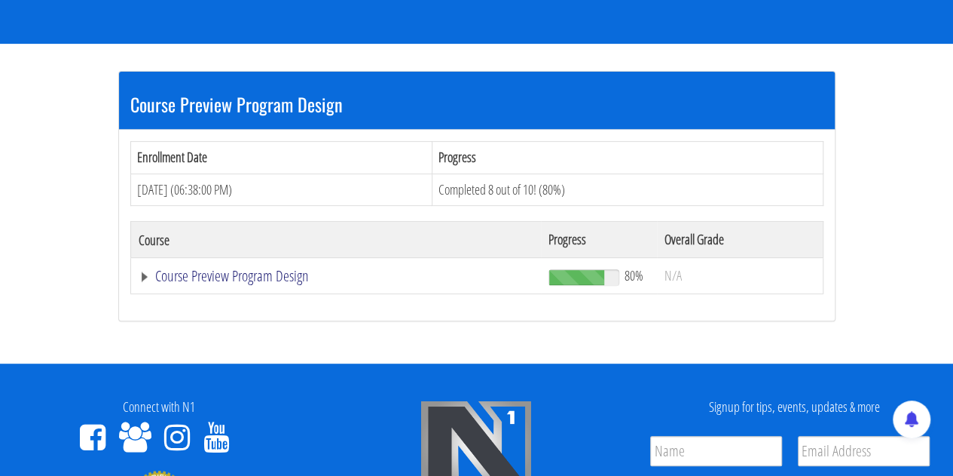
click at [234, 275] on link "Course Preview Program Design" at bounding box center [336, 275] width 395 height 15
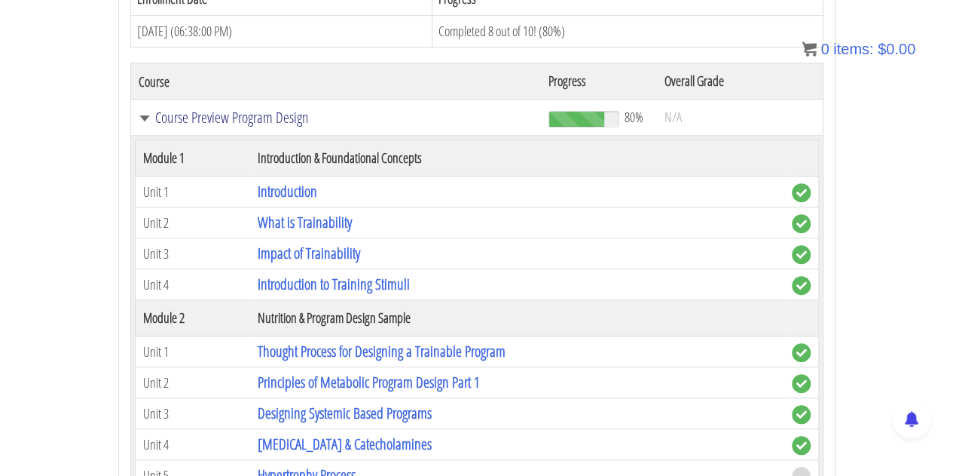
scroll to position [473, 0]
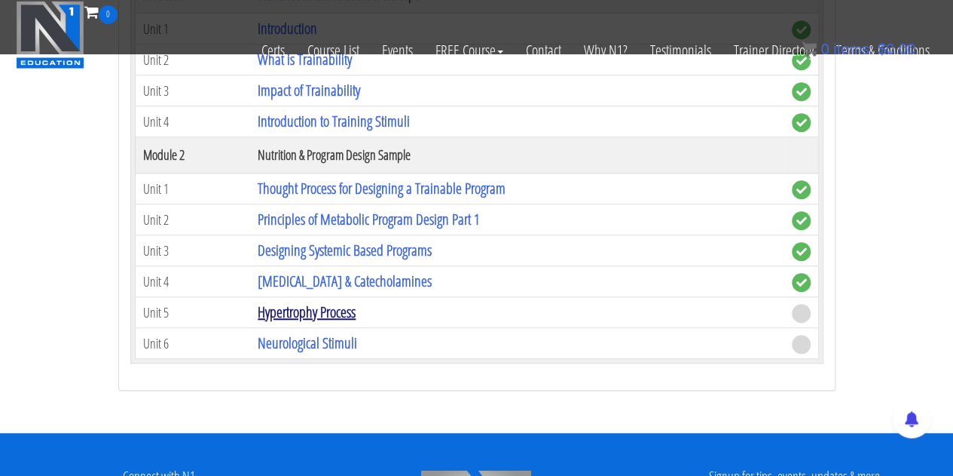
click at [321, 311] on link "Hypertrophy Process" at bounding box center [307, 311] width 98 height 20
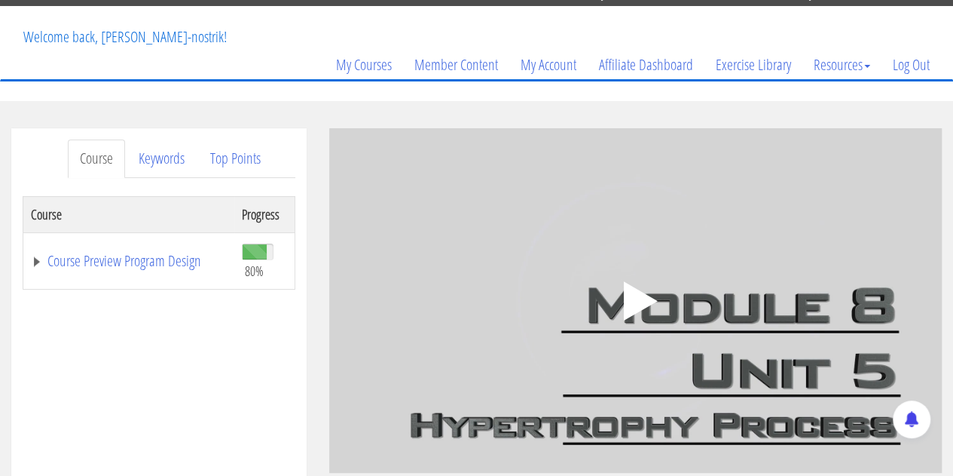
scroll to position [151, 0]
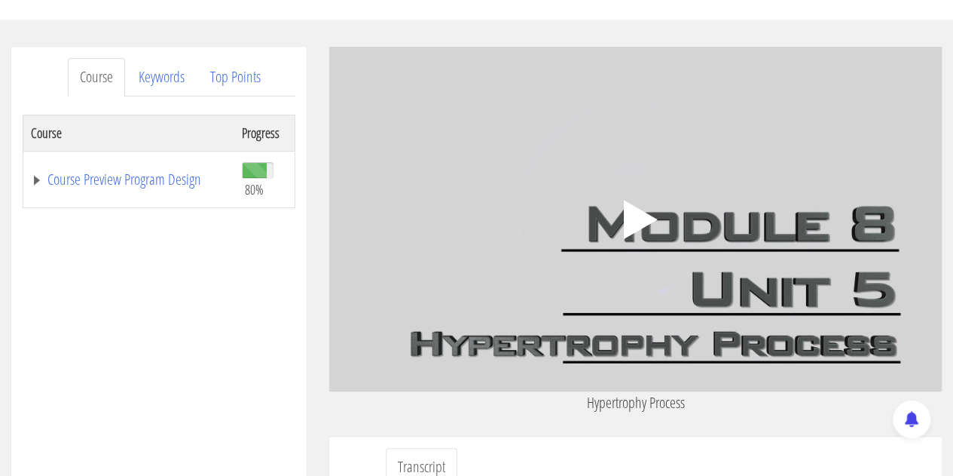
click at [662, 238] on icon ".fp-color-play{opacity:0.65;}.controlbutton{fill:#fff;}" at bounding box center [635, 219] width 95 height 95
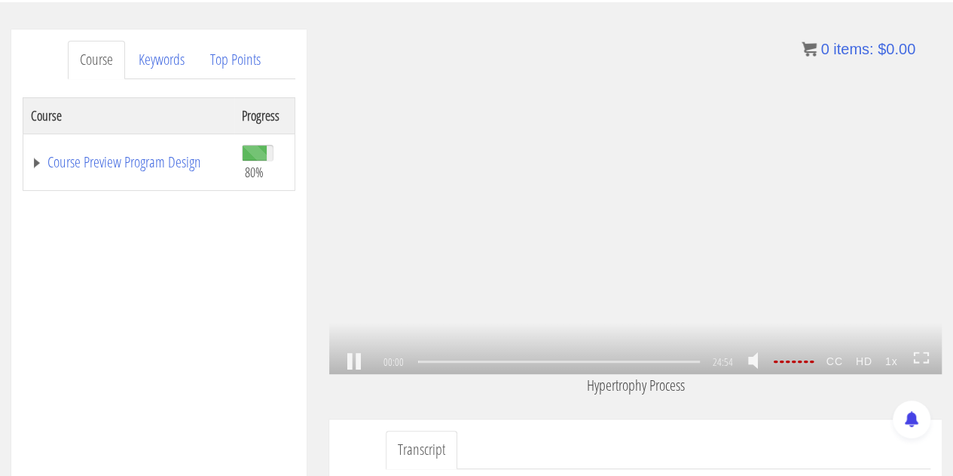
scroll to position [172, 0]
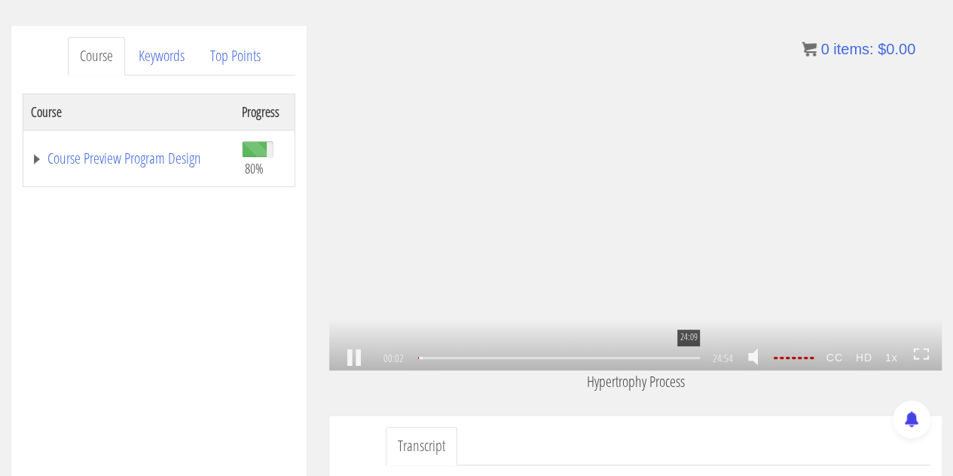
click at [696, 359] on div "24:09" at bounding box center [559, 357] width 283 height 2
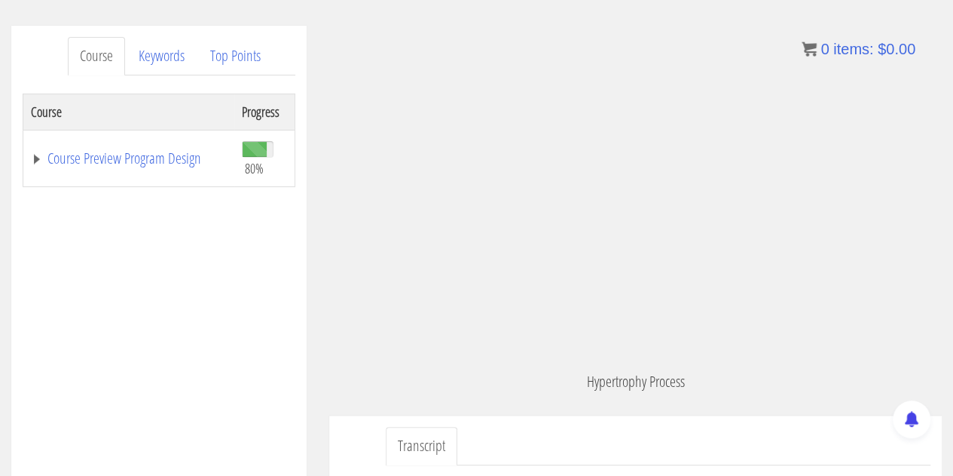
click at [637, 390] on p "Hypertrophy Process" at bounding box center [635, 381] width 613 height 23
drag, startPoint x: 635, startPoint y: 389, endPoint x: 642, endPoint y: 385, distance: 7.8
click at [642, 385] on p "Hypertrophy Process" at bounding box center [635, 381] width 613 height 23
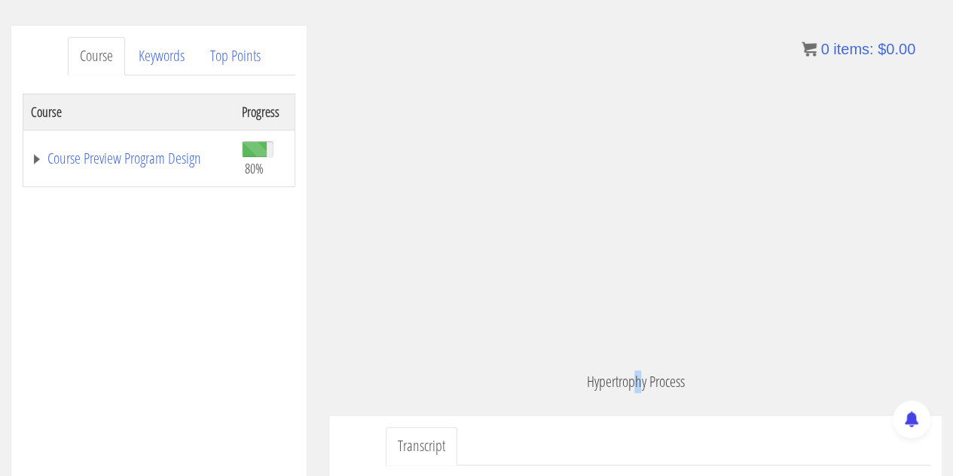
click at [642, 385] on p "Hypertrophy Process" at bounding box center [635, 381] width 613 height 23
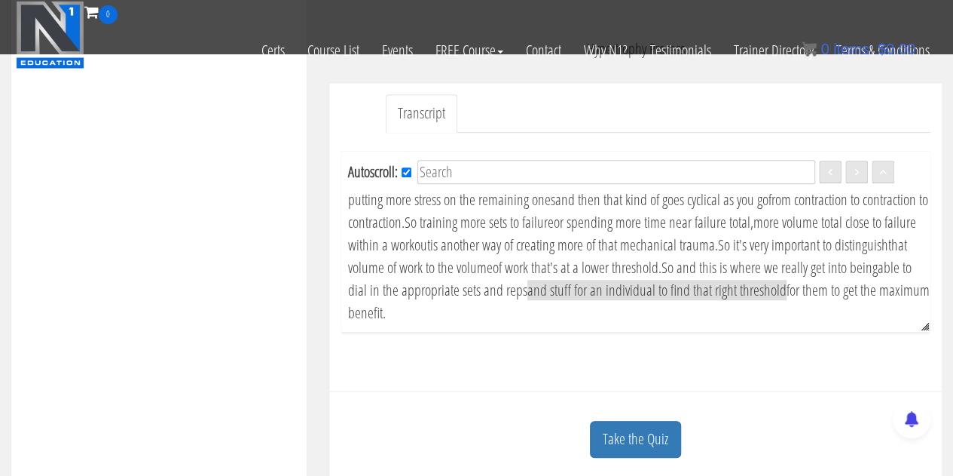
scroll to position [624, 0]
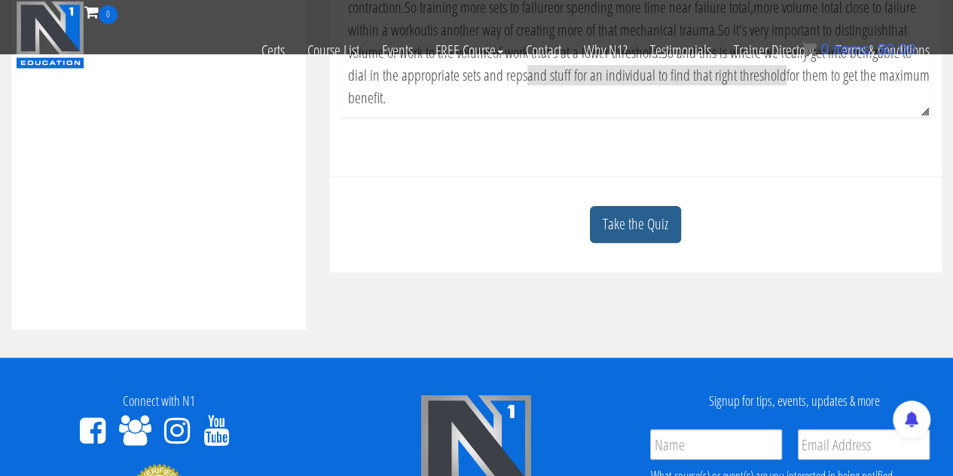
click at [650, 229] on link "Take the Quiz" at bounding box center [635, 224] width 91 height 37
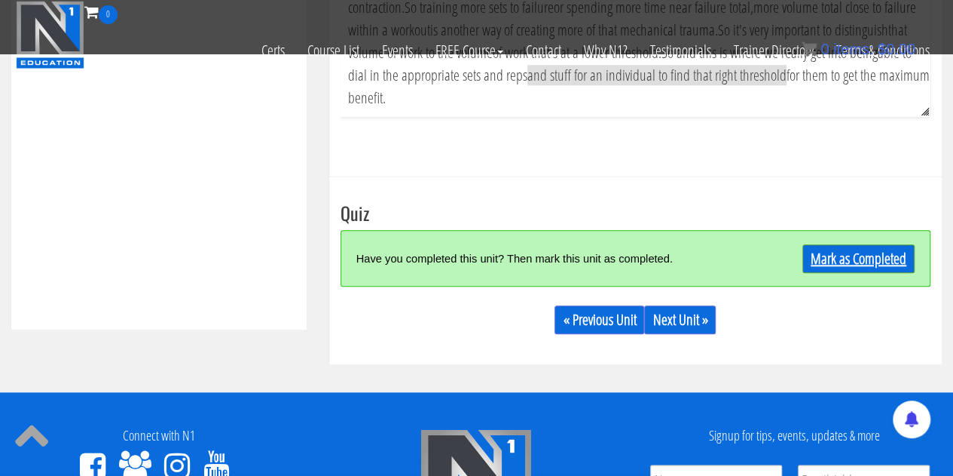
click at [838, 254] on link "Mark as Completed" at bounding box center [859, 258] width 112 height 29
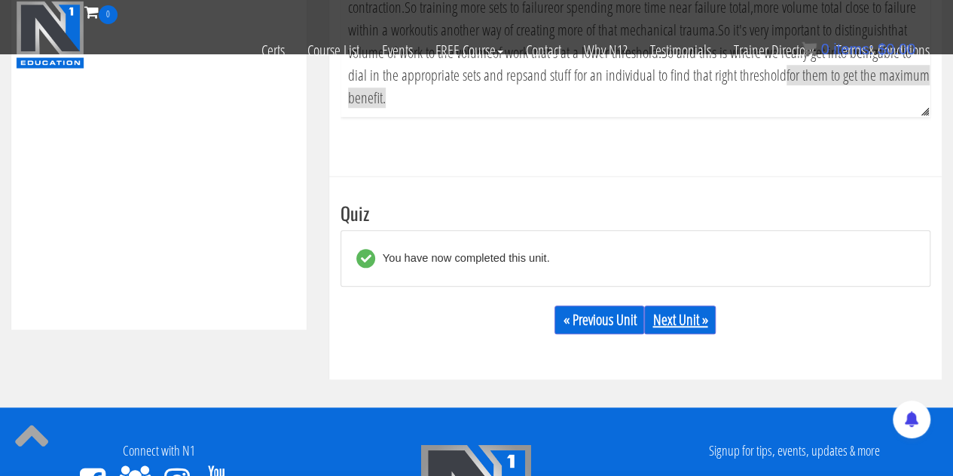
click at [662, 323] on link "Next Unit »" at bounding box center [680, 319] width 72 height 29
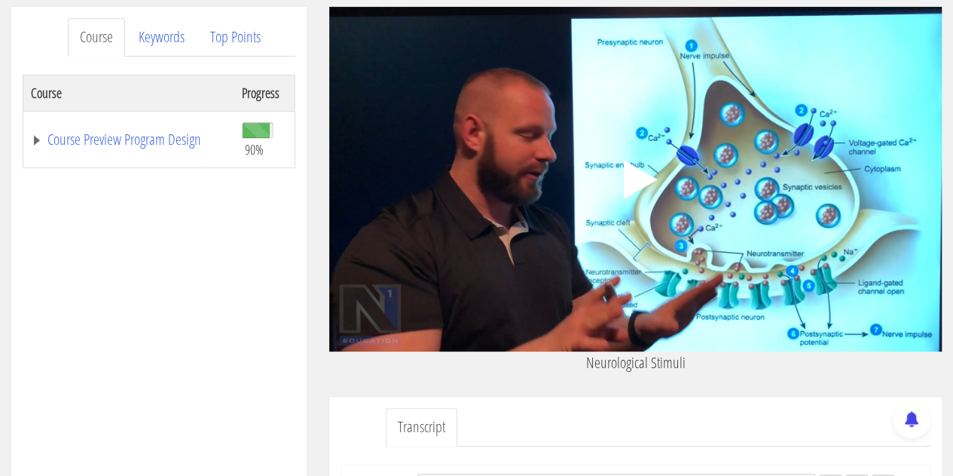
scroll to position [226, 0]
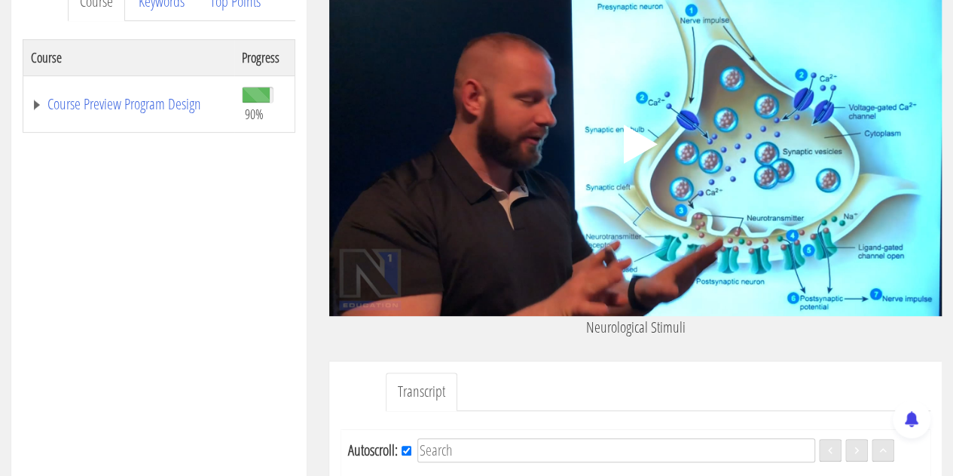
click at [644, 141] on polygon at bounding box center [641, 143] width 34 height 39
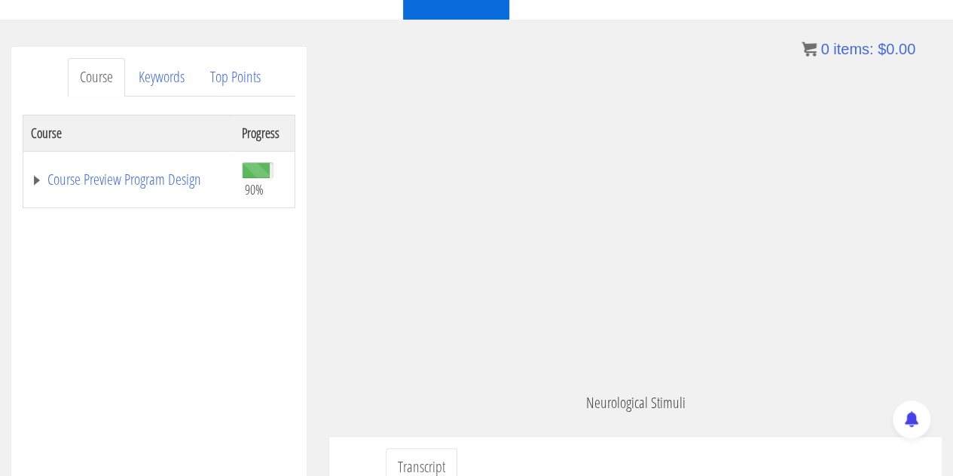
scroll to position [1916, 0]
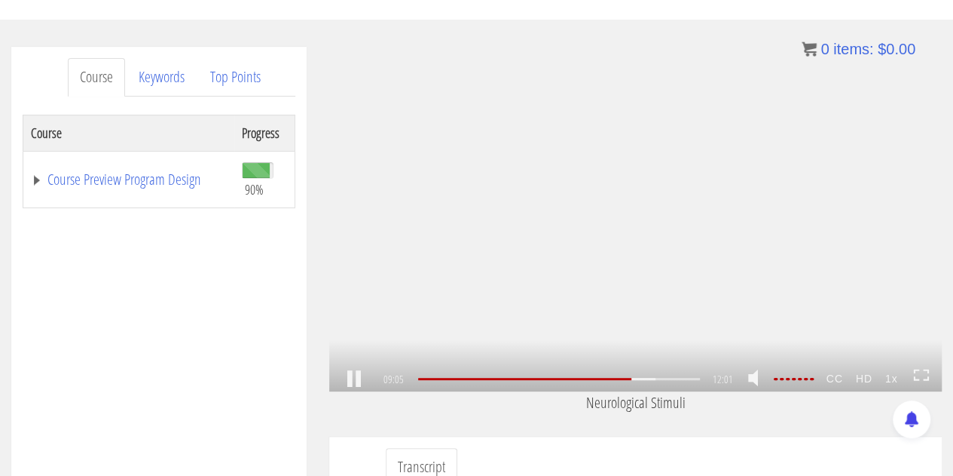
click at [921, 375] on icon at bounding box center [921, 375] width 17 height 13
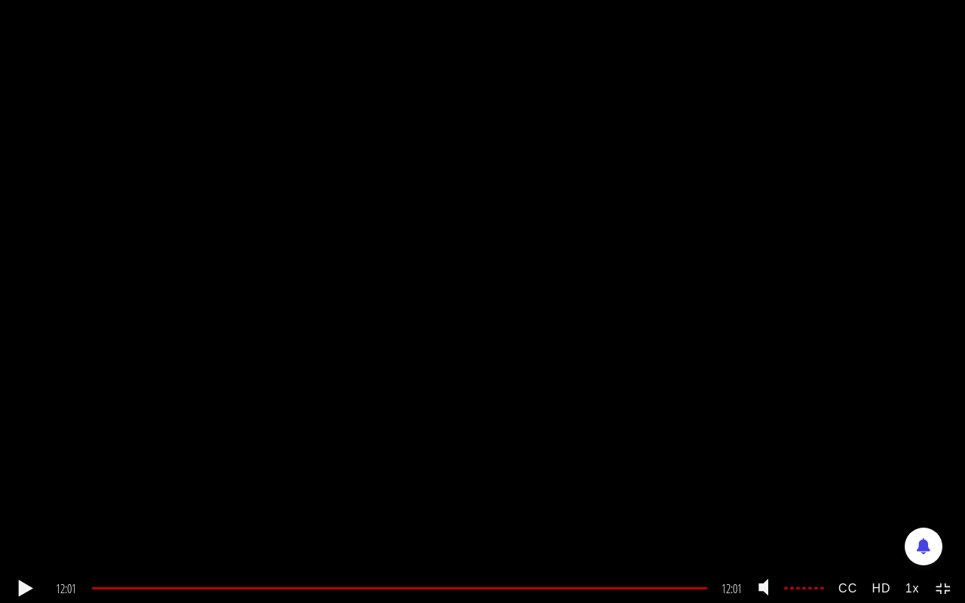
drag, startPoint x: 943, startPoint y: 582, endPoint x: 671, endPoint y: 275, distance: 410.0
click at [943, 475] on icon at bounding box center [943, 589] width 17 height 13
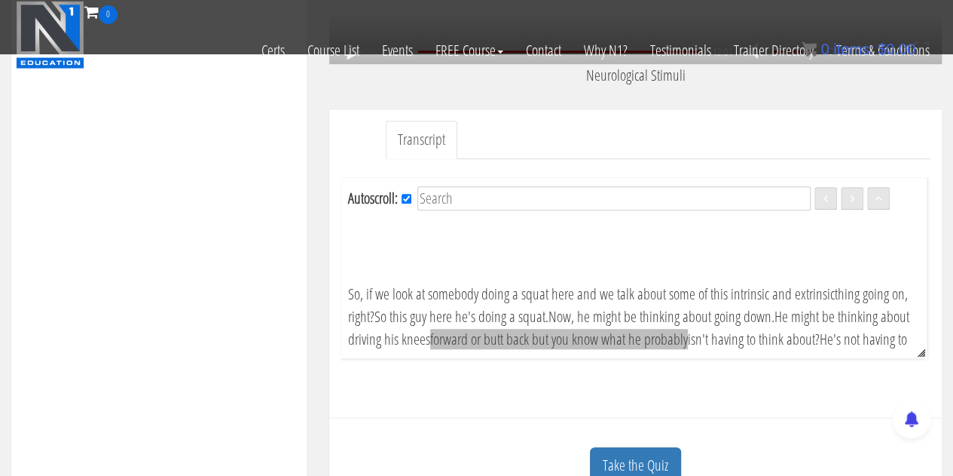
scroll to position [452, 0]
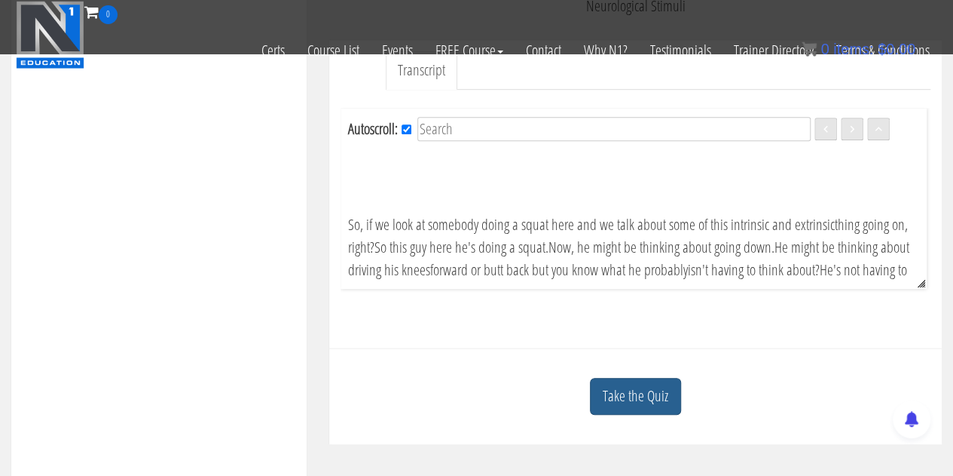
click at [655, 412] on link "Take the Quiz" at bounding box center [635, 396] width 91 height 37
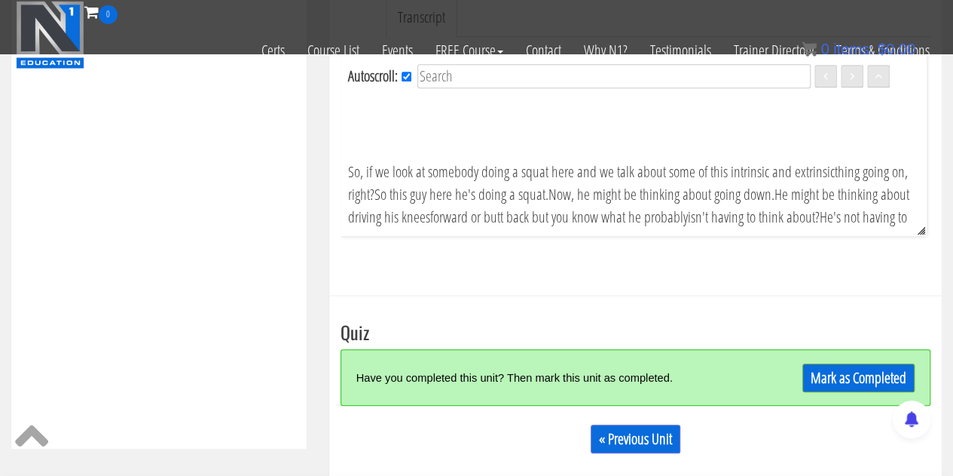
scroll to position [603, 0]
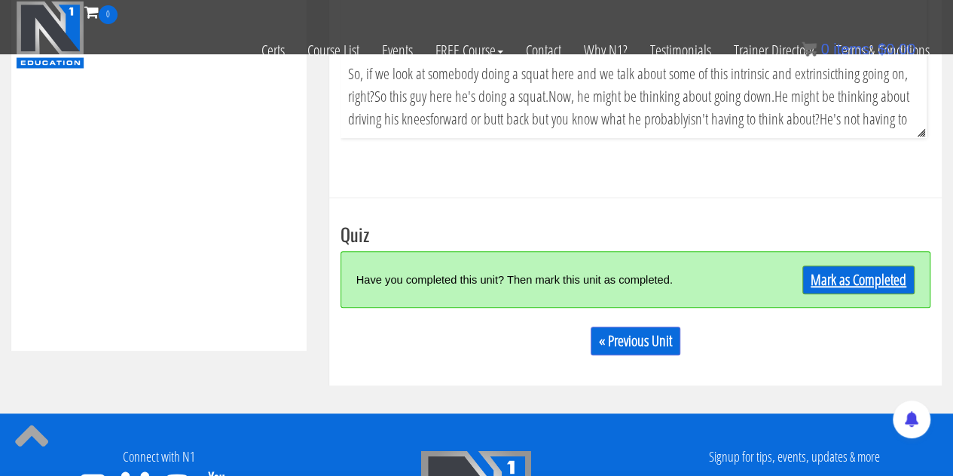
click at [857, 285] on link "Mark as Completed" at bounding box center [859, 279] width 112 height 29
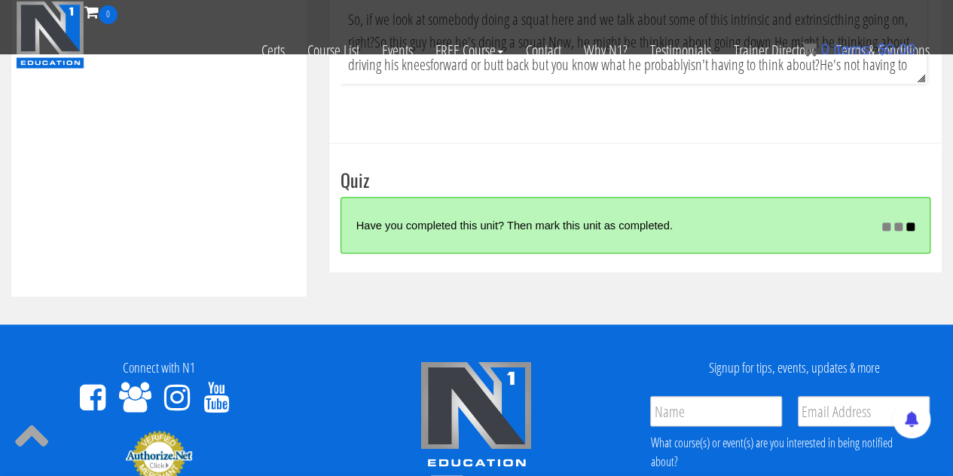
scroll to position [678, 0]
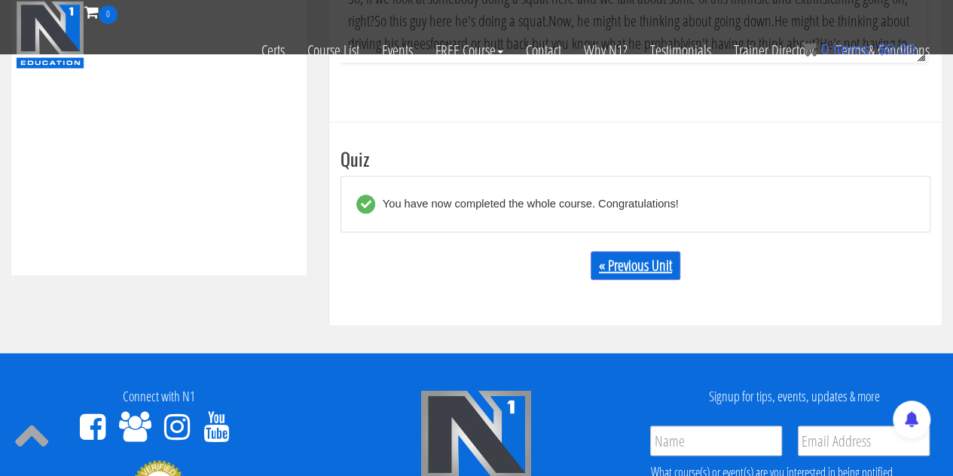
click at [626, 278] on link "« Previous Unit" at bounding box center [636, 265] width 90 height 29
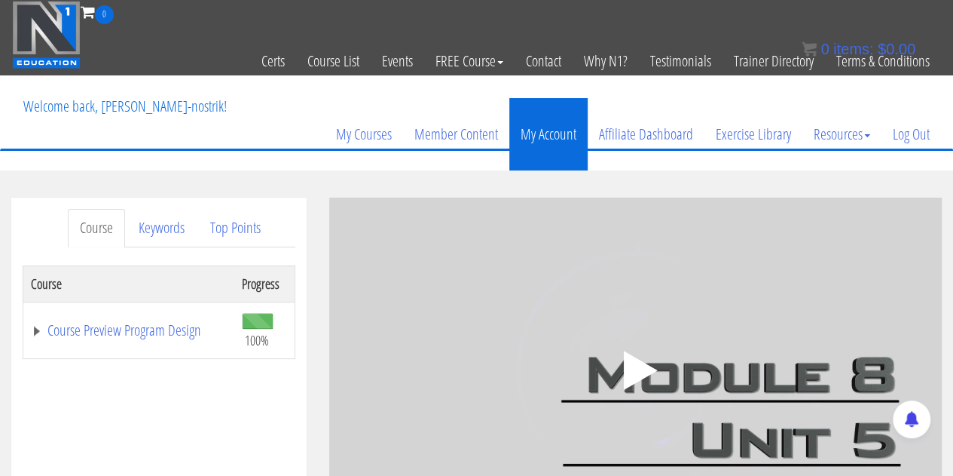
click at [571, 136] on link "My Account" at bounding box center [548, 134] width 78 height 72
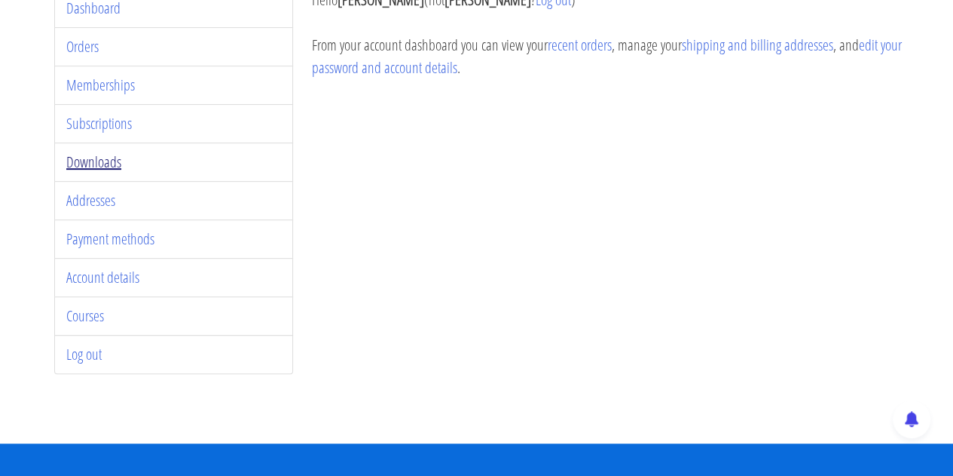
scroll to position [301, 0]
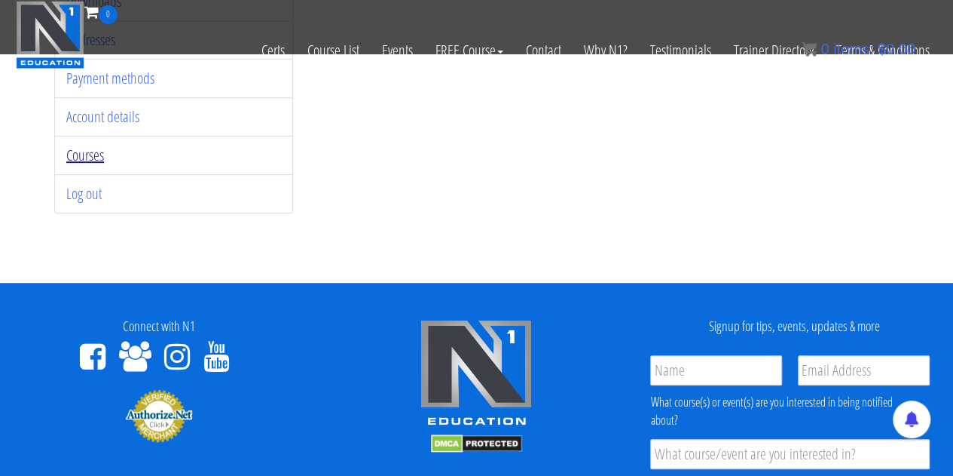
click at [82, 138] on li "Courses" at bounding box center [173, 155] width 239 height 39
click at [83, 146] on link "Courses" at bounding box center [85, 155] width 38 height 20
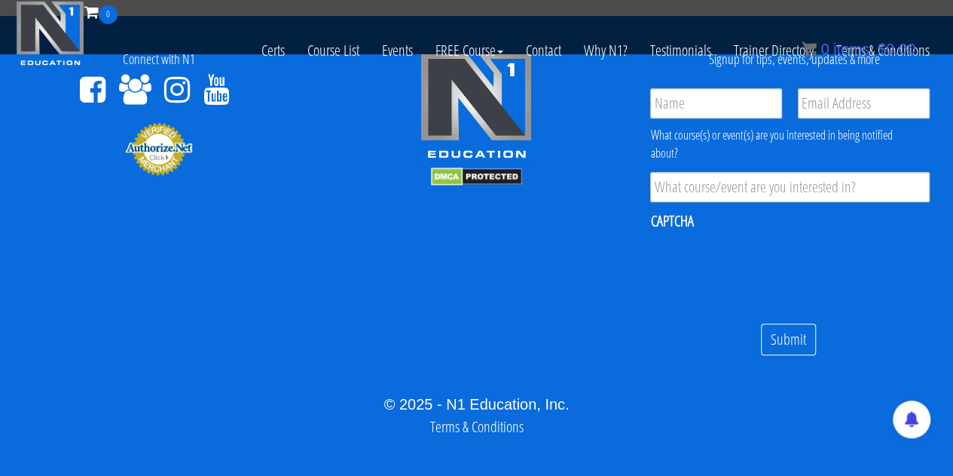
scroll to position [580, 0]
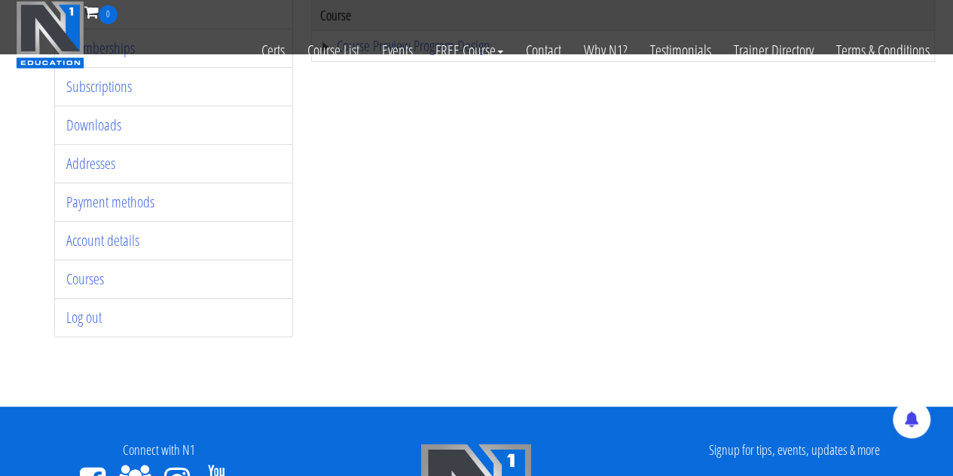
scroll to position [78, 0]
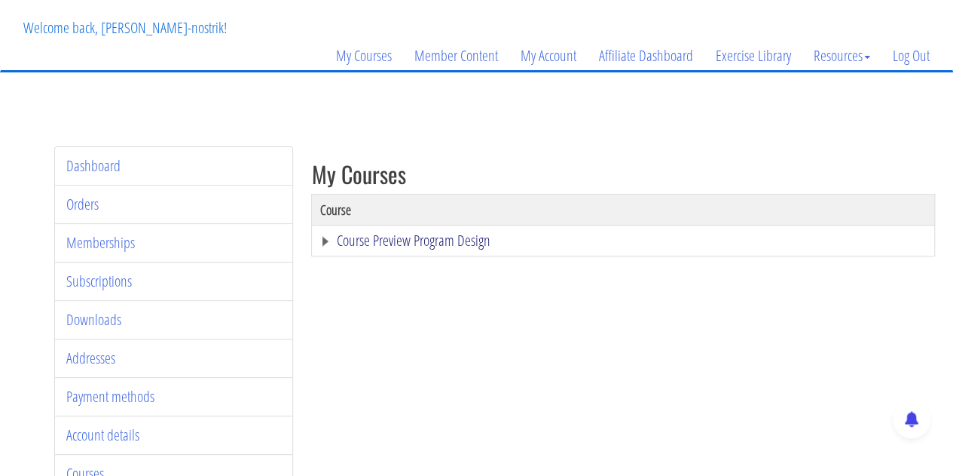
click at [399, 246] on link "Course Preview Program Design" at bounding box center [623, 240] width 607 height 15
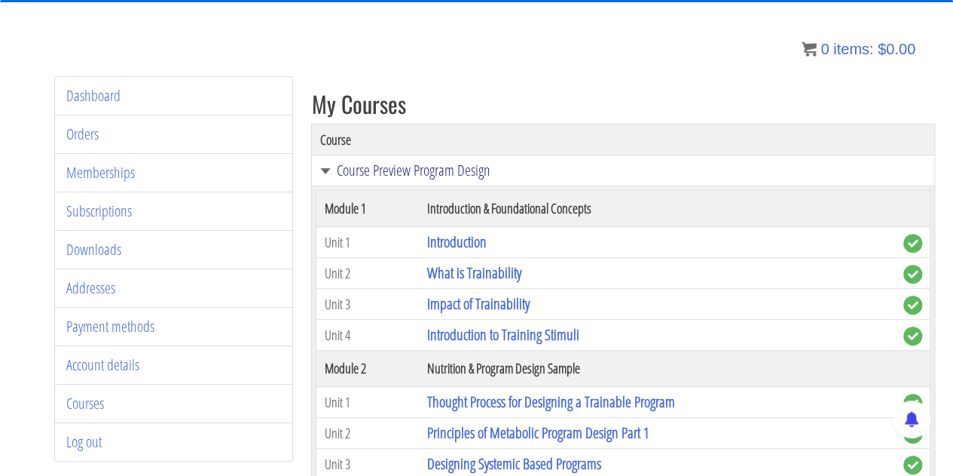
scroll to position [24, 0]
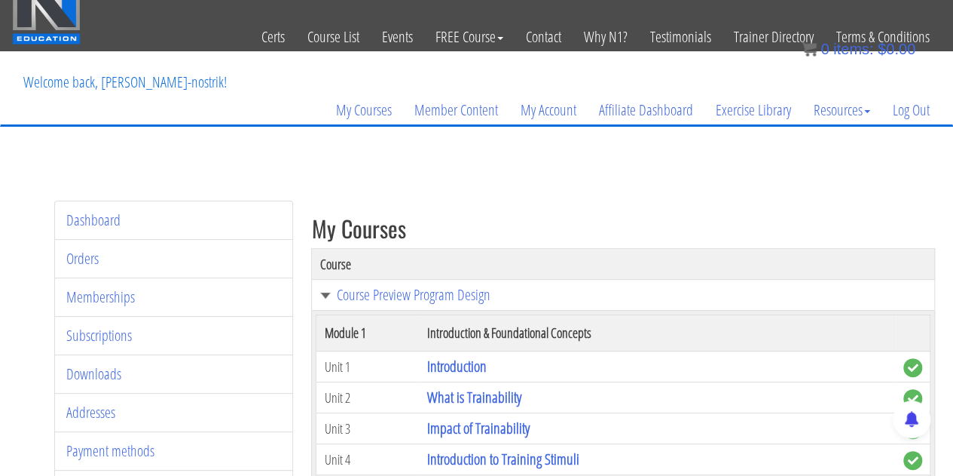
click at [0, 7] on nav "Toggle navigation 0 Certs Course List Events FREE Course Course Preview – Biome…" at bounding box center [476, 13] width 953 height 75
click at [47, 10] on img at bounding box center [46, 11] width 69 height 68
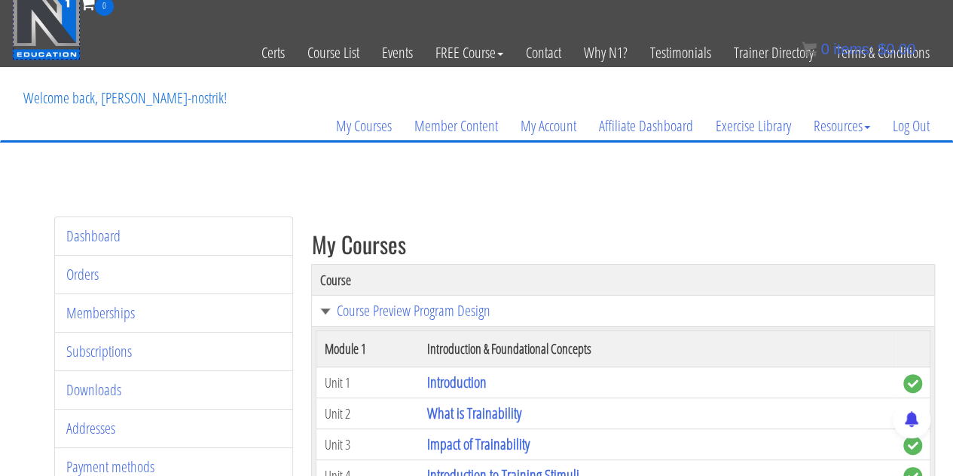
scroll to position [0, 0]
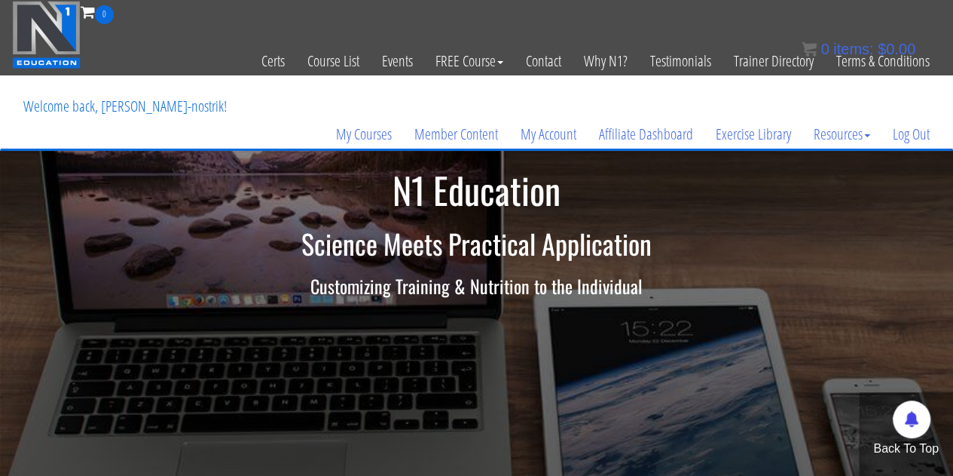
click at [466, 202] on h1 "N1 Education" at bounding box center [477, 190] width 882 height 40
